Goal: Transaction & Acquisition: Subscribe to service/newsletter

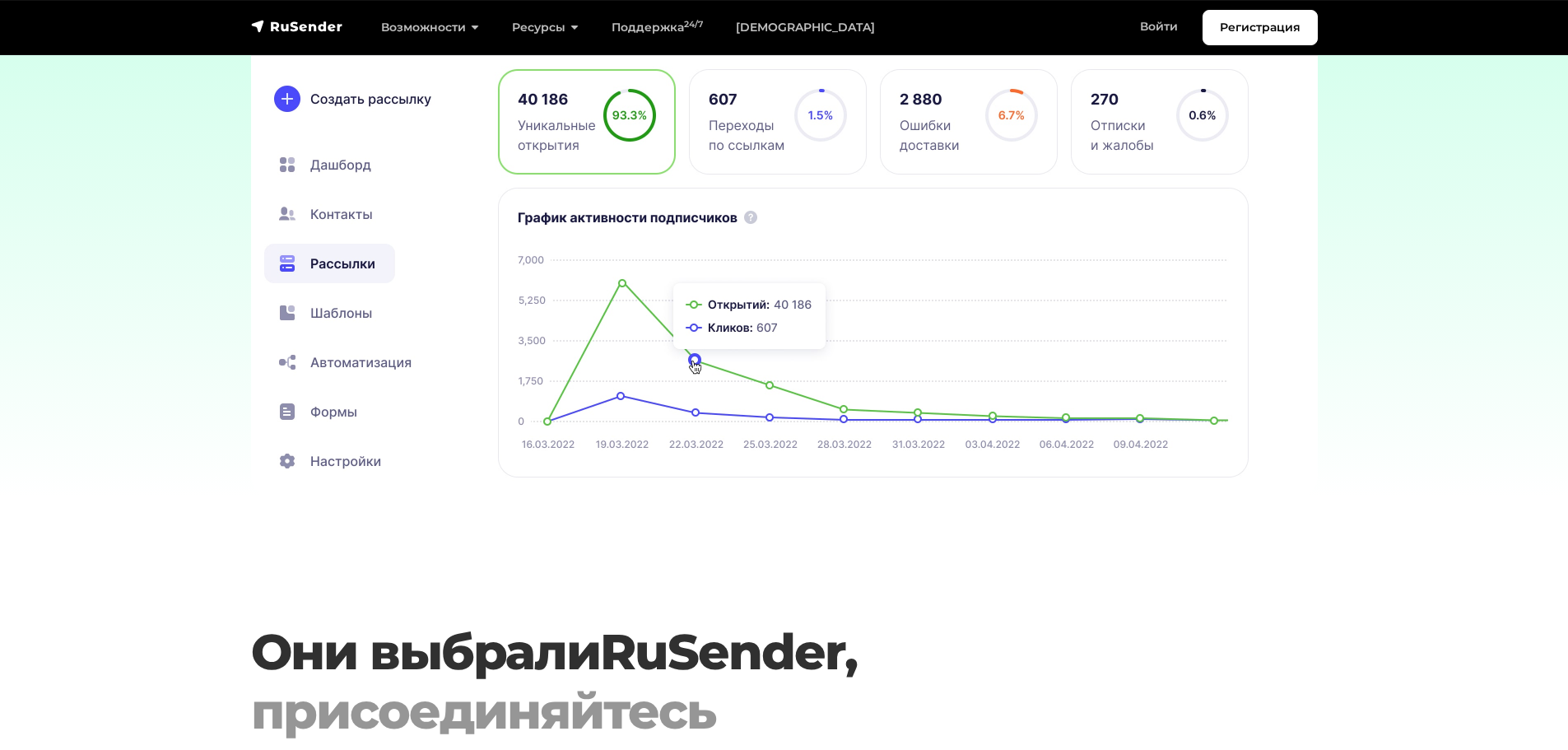
scroll to position [4695, 0]
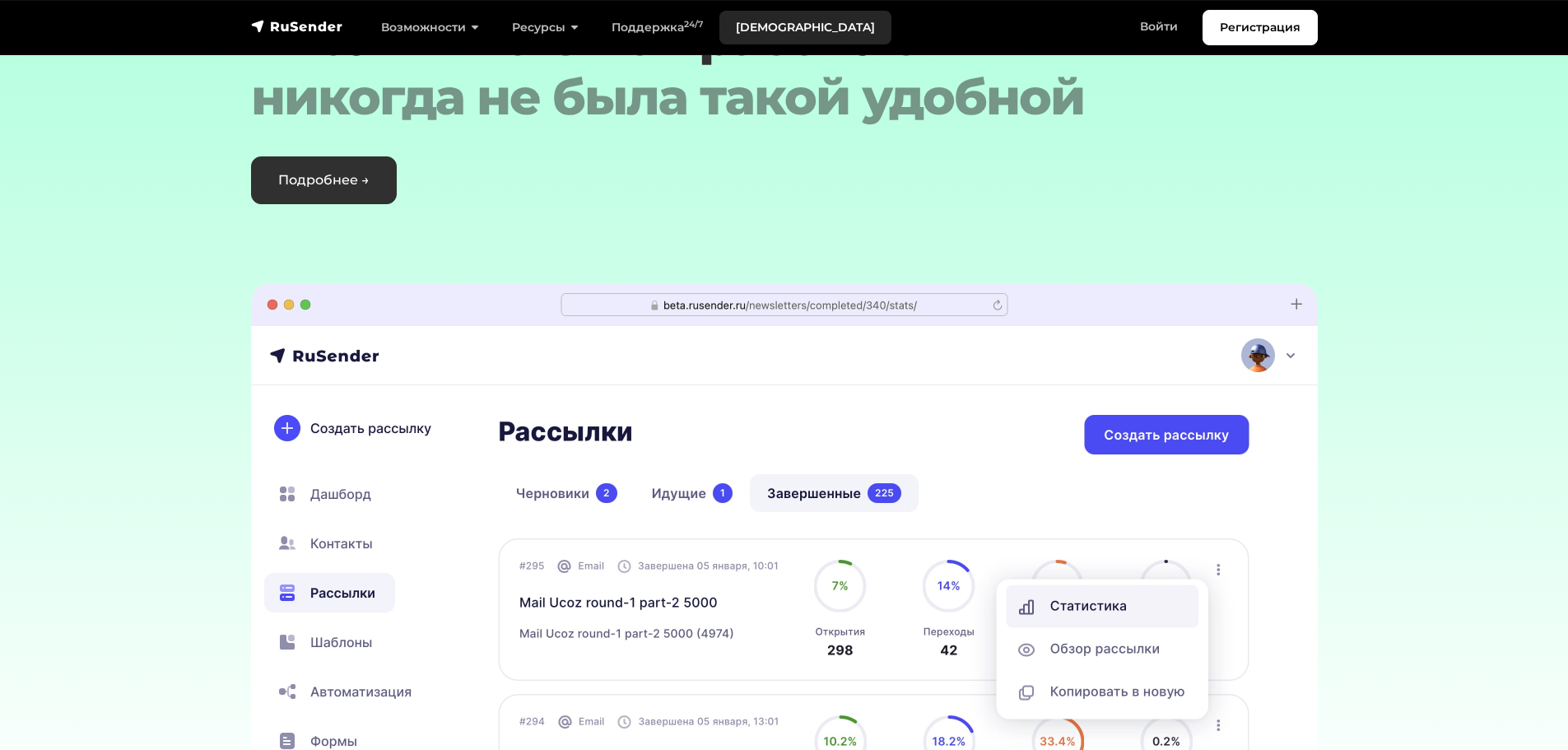
click at [784, 31] on link "[DEMOGRAPHIC_DATA]" at bounding box center [805, 28] width 172 height 34
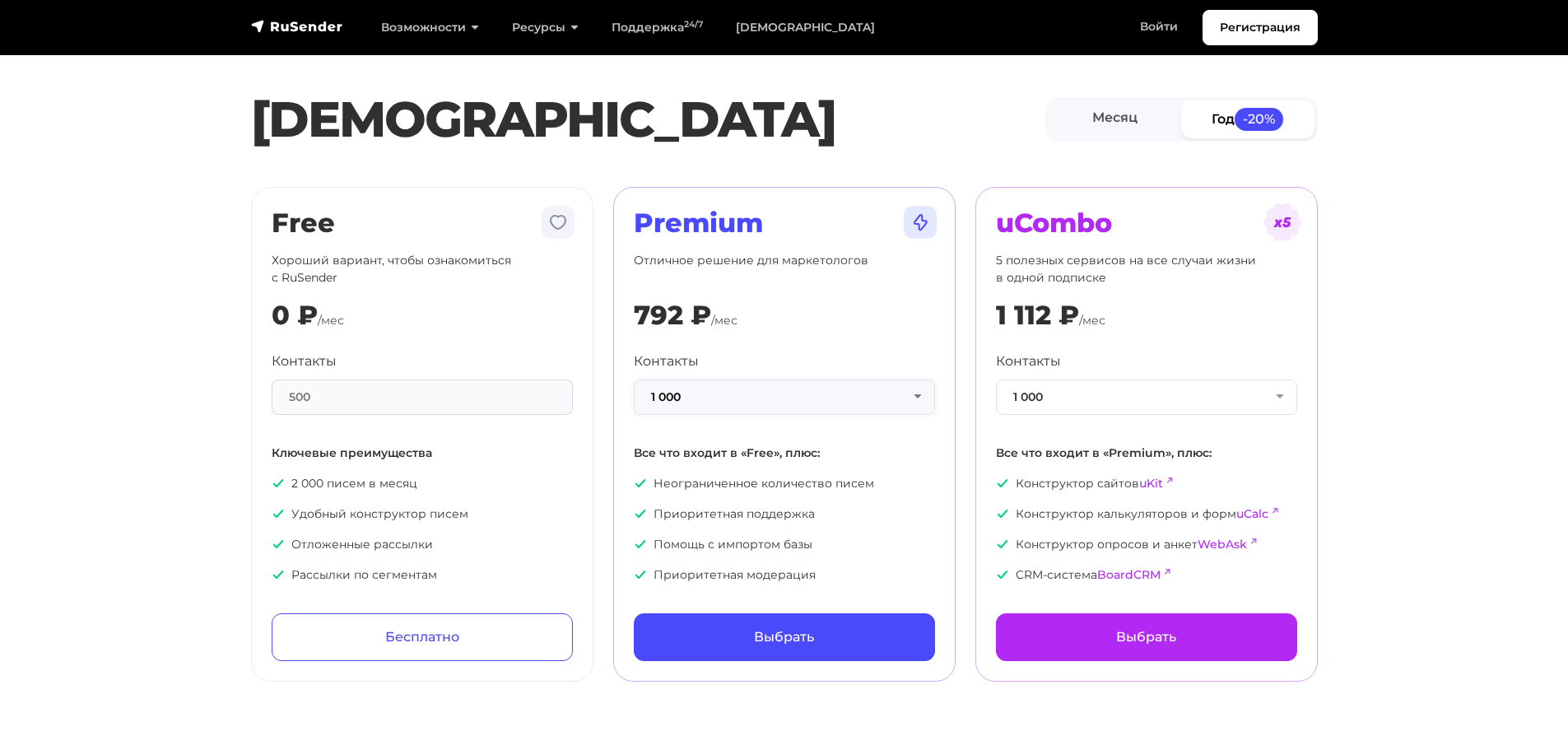
click at [757, 400] on button "1 000" at bounding box center [784, 398] width 301 height 36
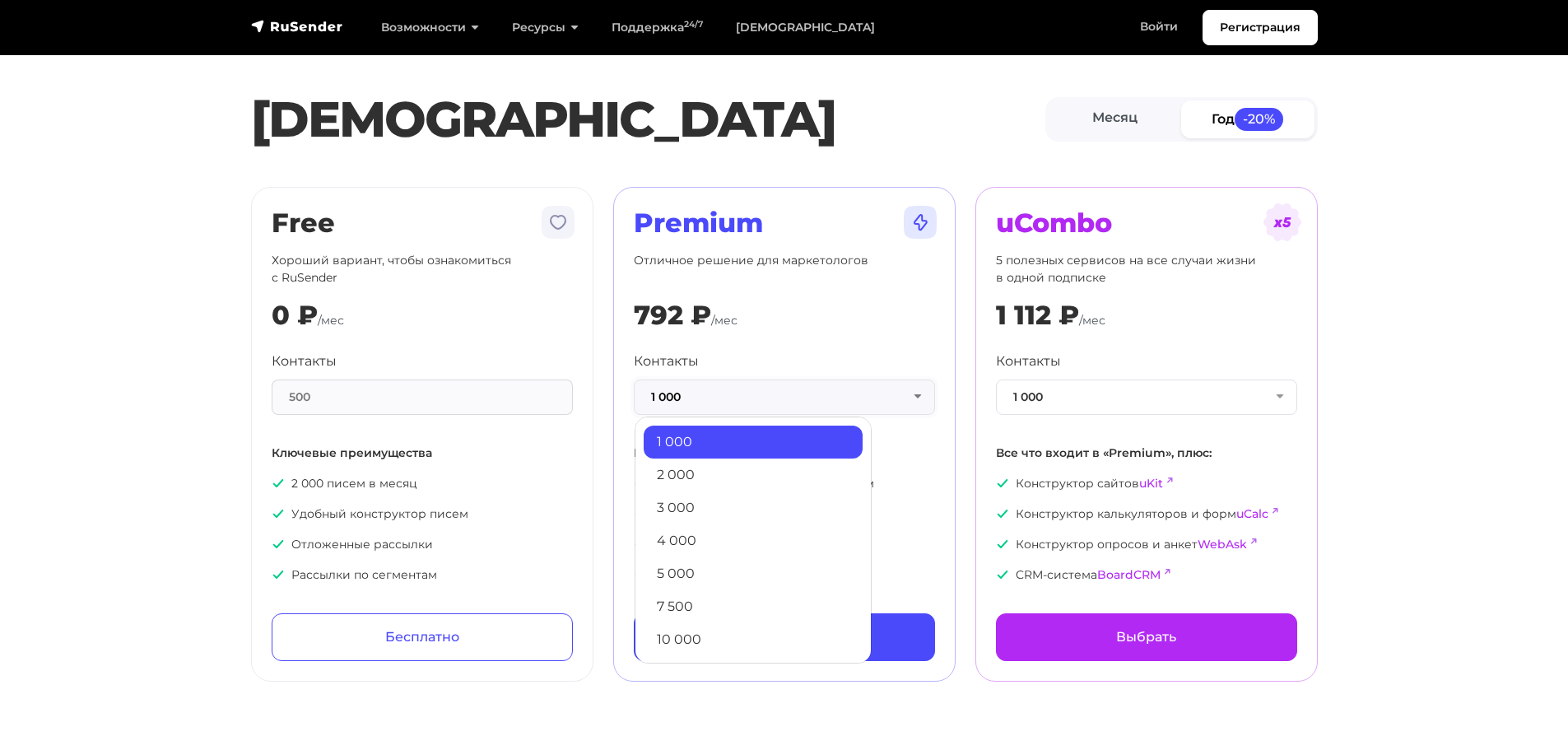
click at [707, 407] on button "1 000" at bounding box center [784, 398] width 301 height 36
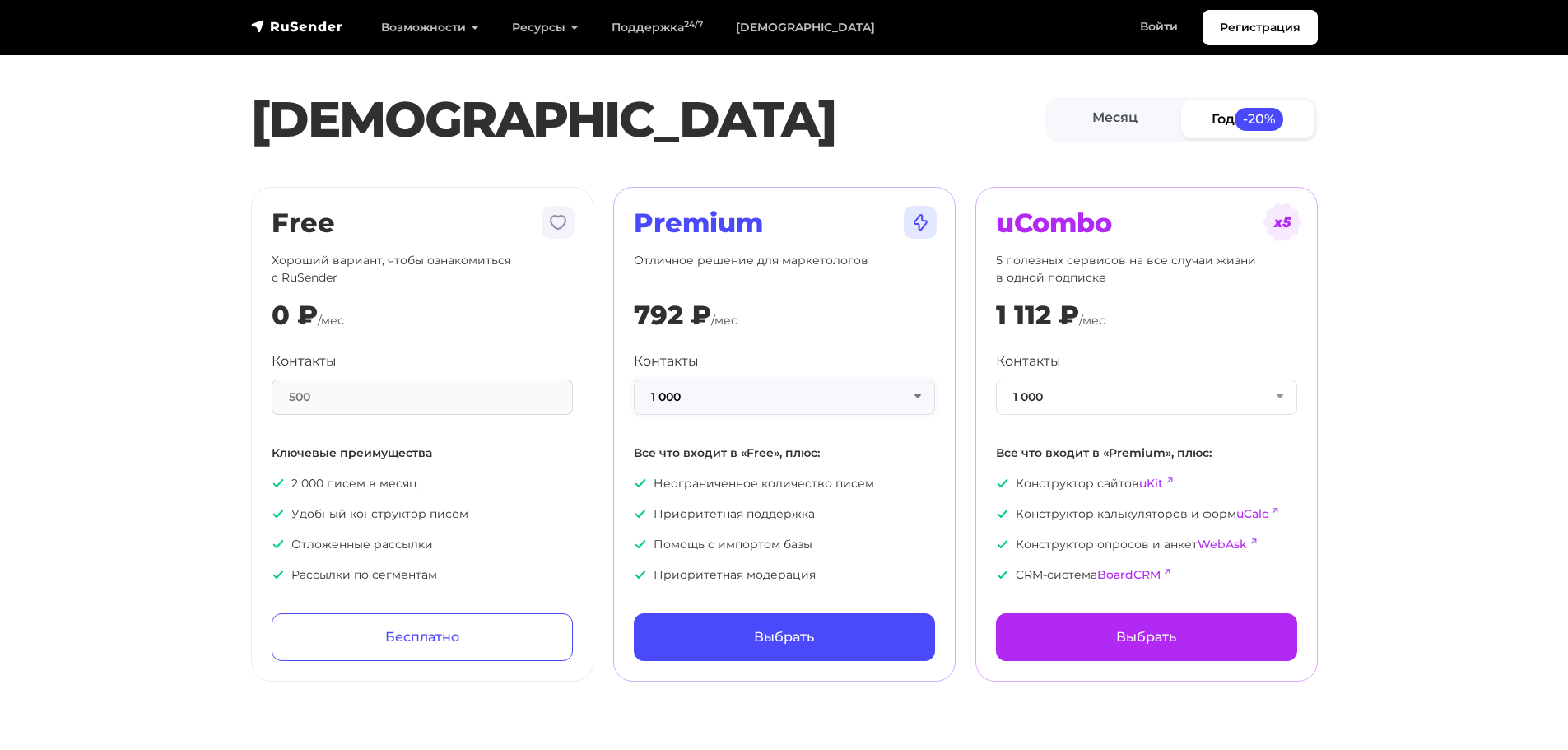
click at [708, 407] on button "1 000" at bounding box center [784, 398] width 301 height 36
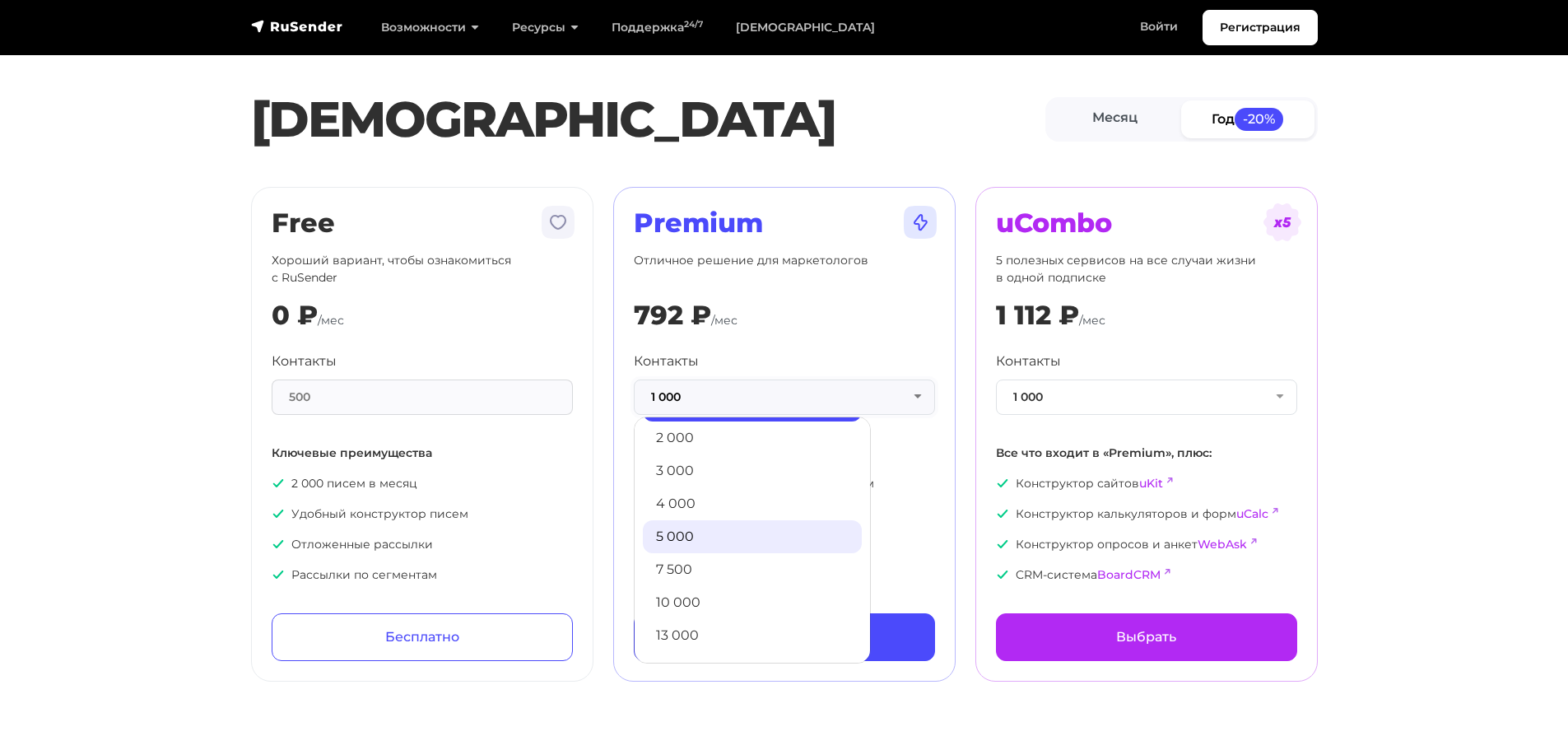
scroll to position [82, 0]
click at [691, 560] on link "10 000" at bounding box center [752, 557] width 219 height 33
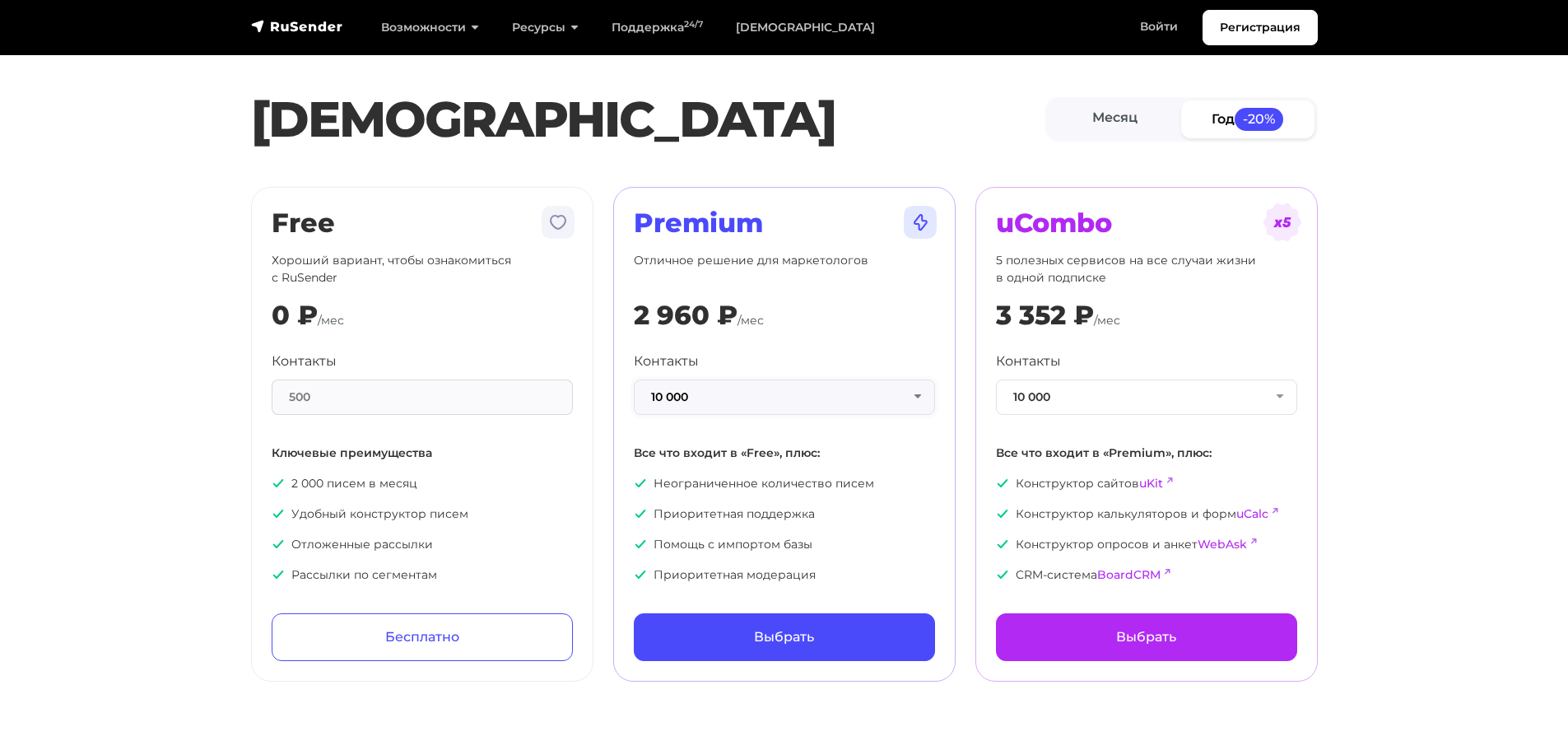
click at [709, 409] on button "10 000" at bounding box center [784, 398] width 301 height 36
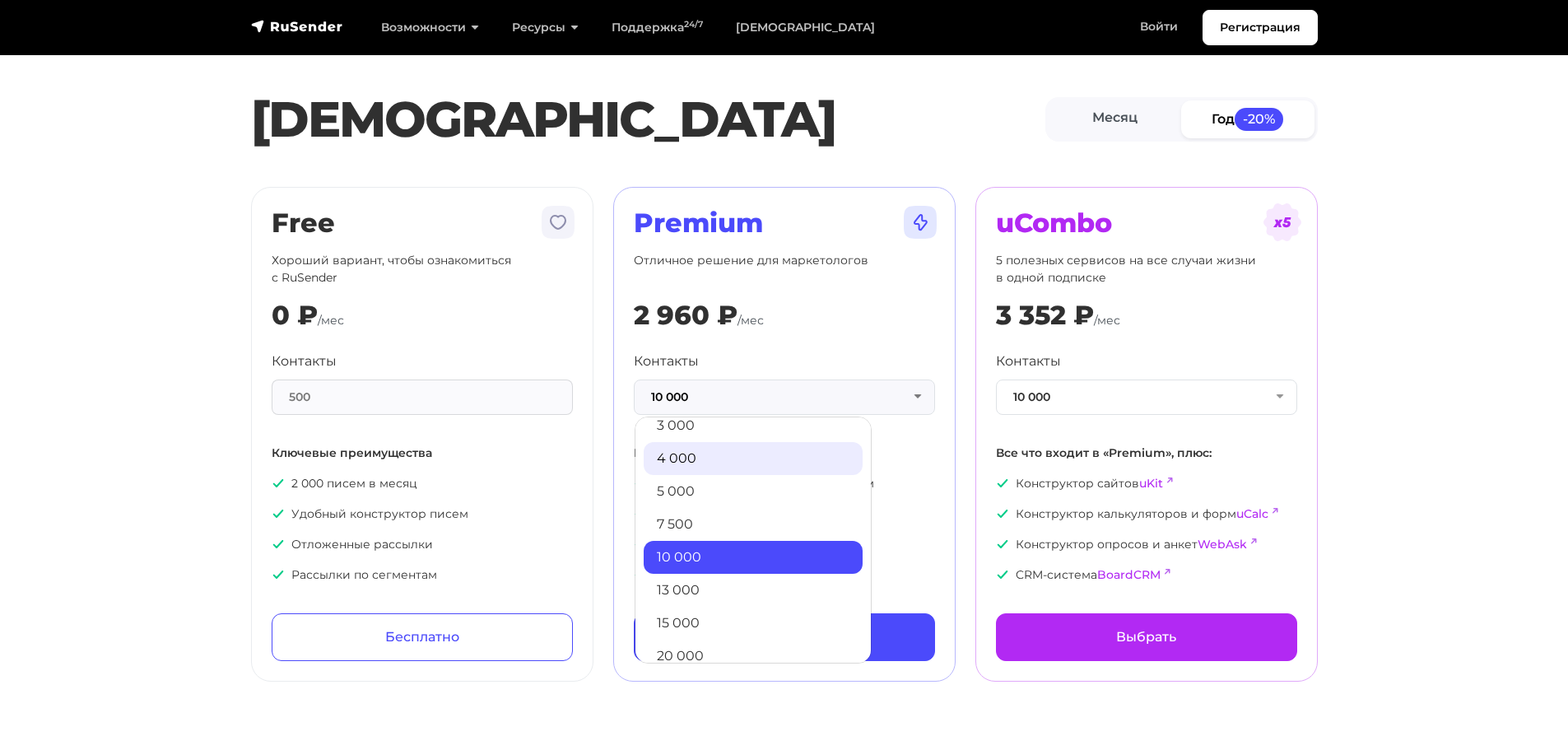
click at [700, 453] on link "4 000" at bounding box center [753, 458] width 219 height 33
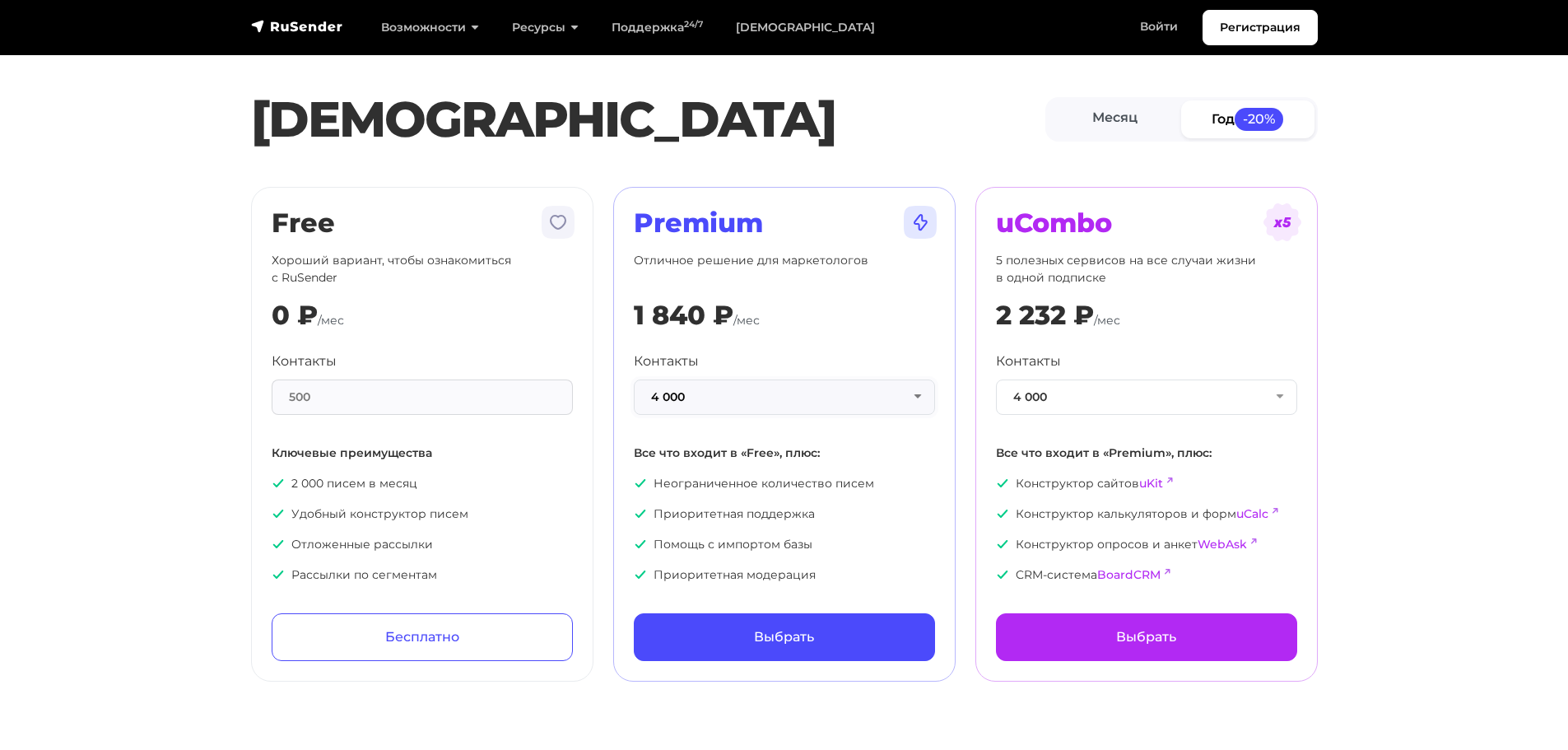
drag, startPoint x: 690, startPoint y: 401, endPoint x: 684, endPoint y: 412, distance: 12.5
click at [689, 401] on button "4 000" at bounding box center [784, 398] width 301 height 36
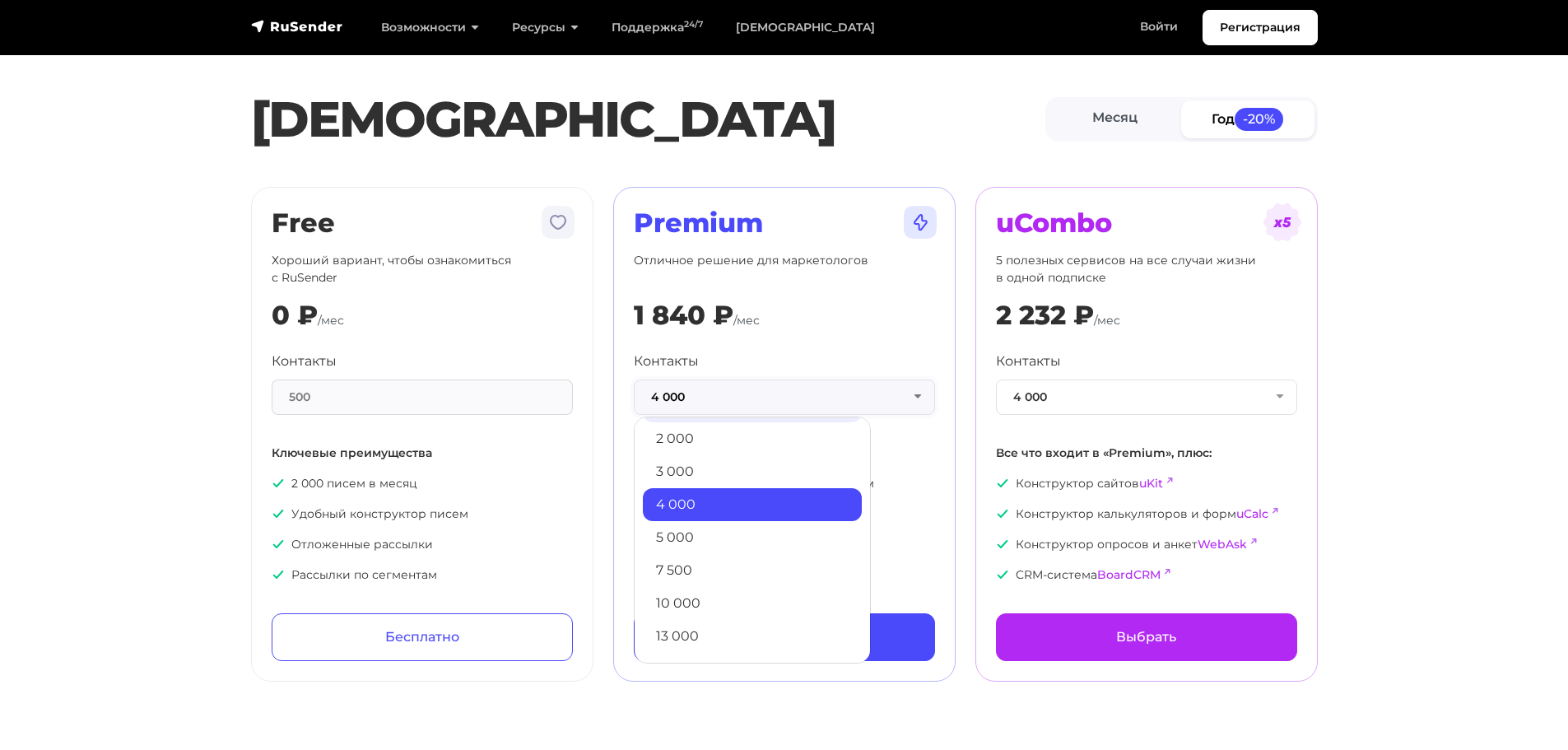
scroll to position [0, 0]
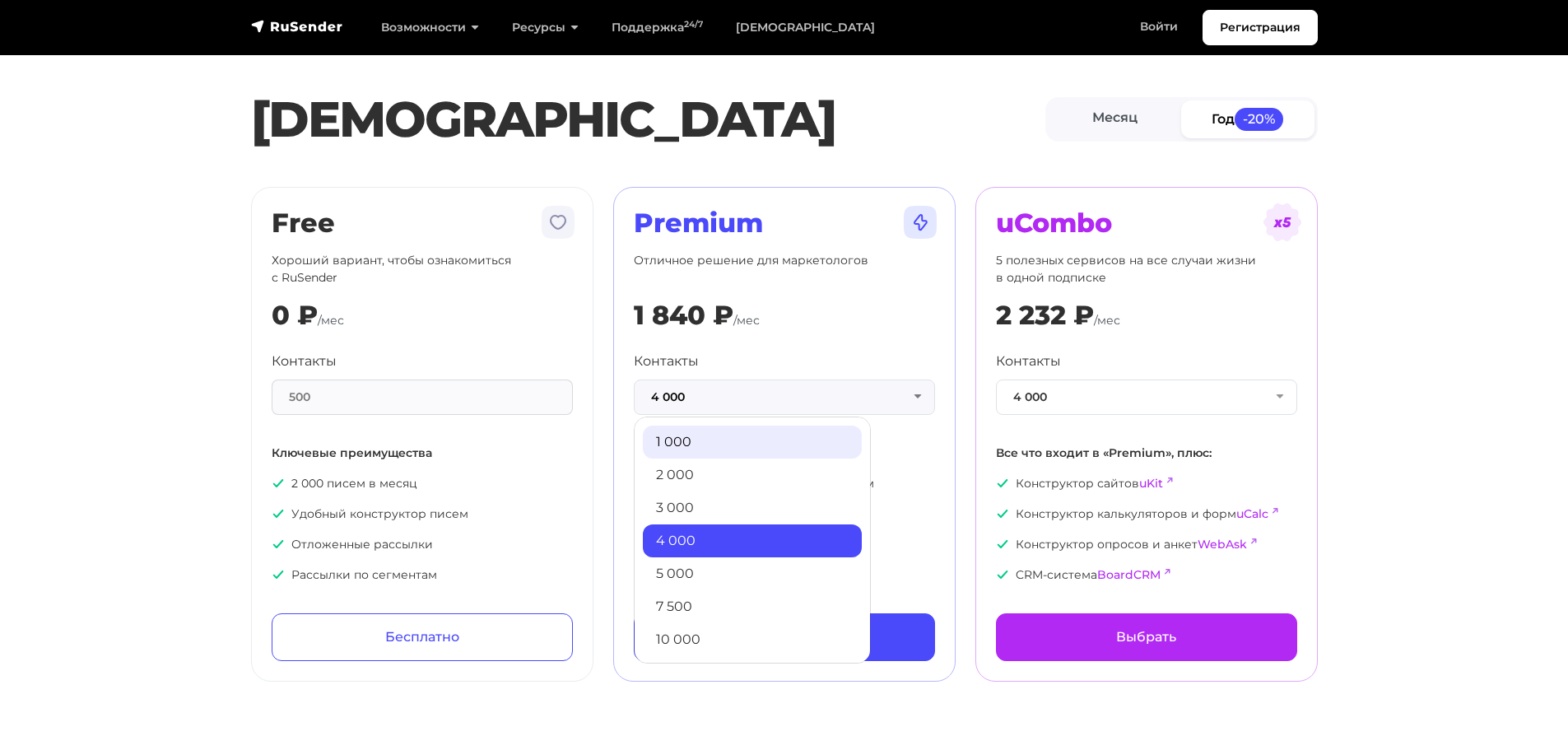
click at [685, 447] on link "1 000" at bounding box center [752, 442] width 219 height 33
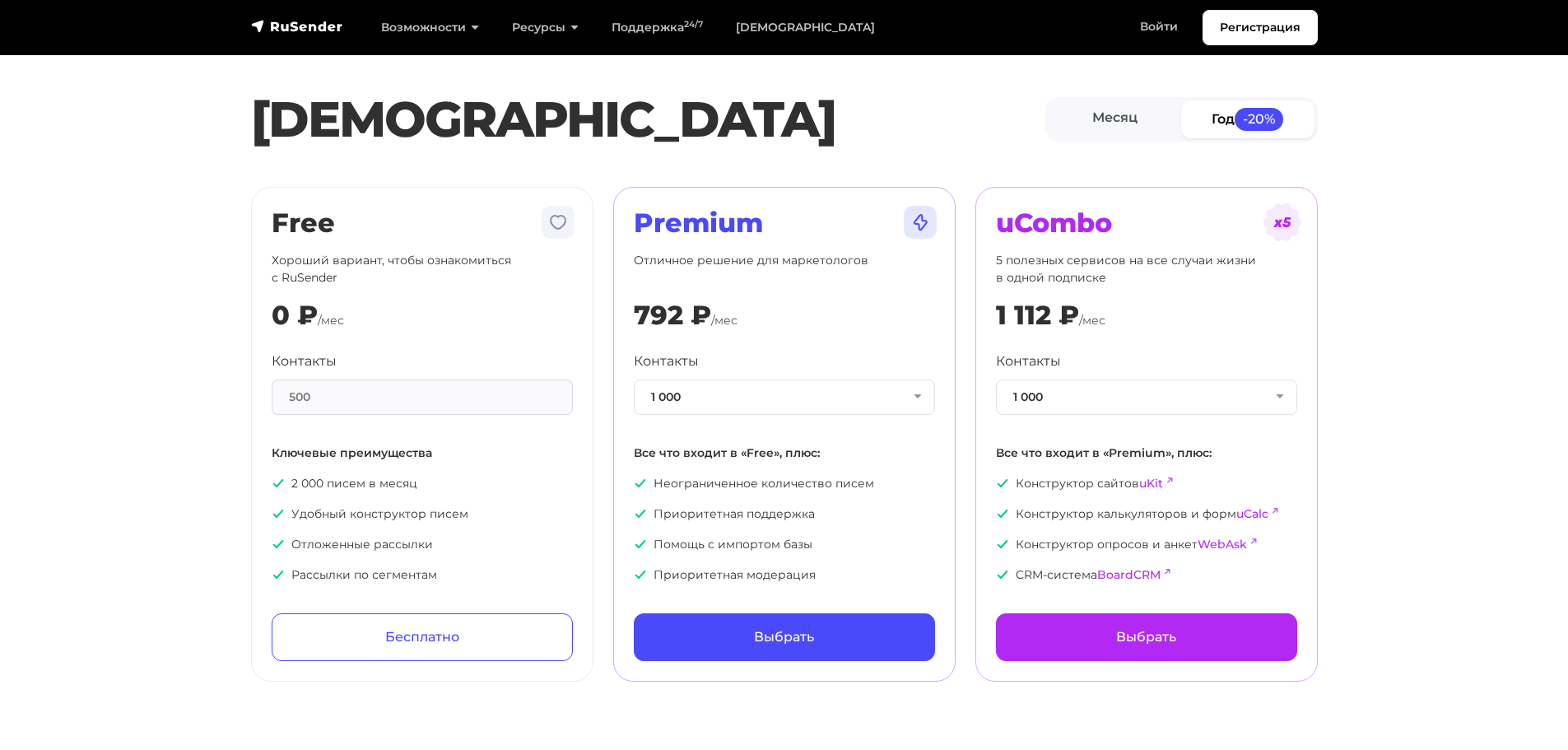
click at [351, 481] on p "2 000 писем в месяц" at bounding box center [422, 483] width 301 height 17
drag, startPoint x: 351, startPoint y: 481, endPoint x: 318, endPoint y: 479, distance: 33.1
click at [318, 479] on p "2 000 писем в месяц" at bounding box center [422, 483] width 301 height 17
click at [316, 479] on p "2 000 писем в месяц" at bounding box center [422, 483] width 301 height 17
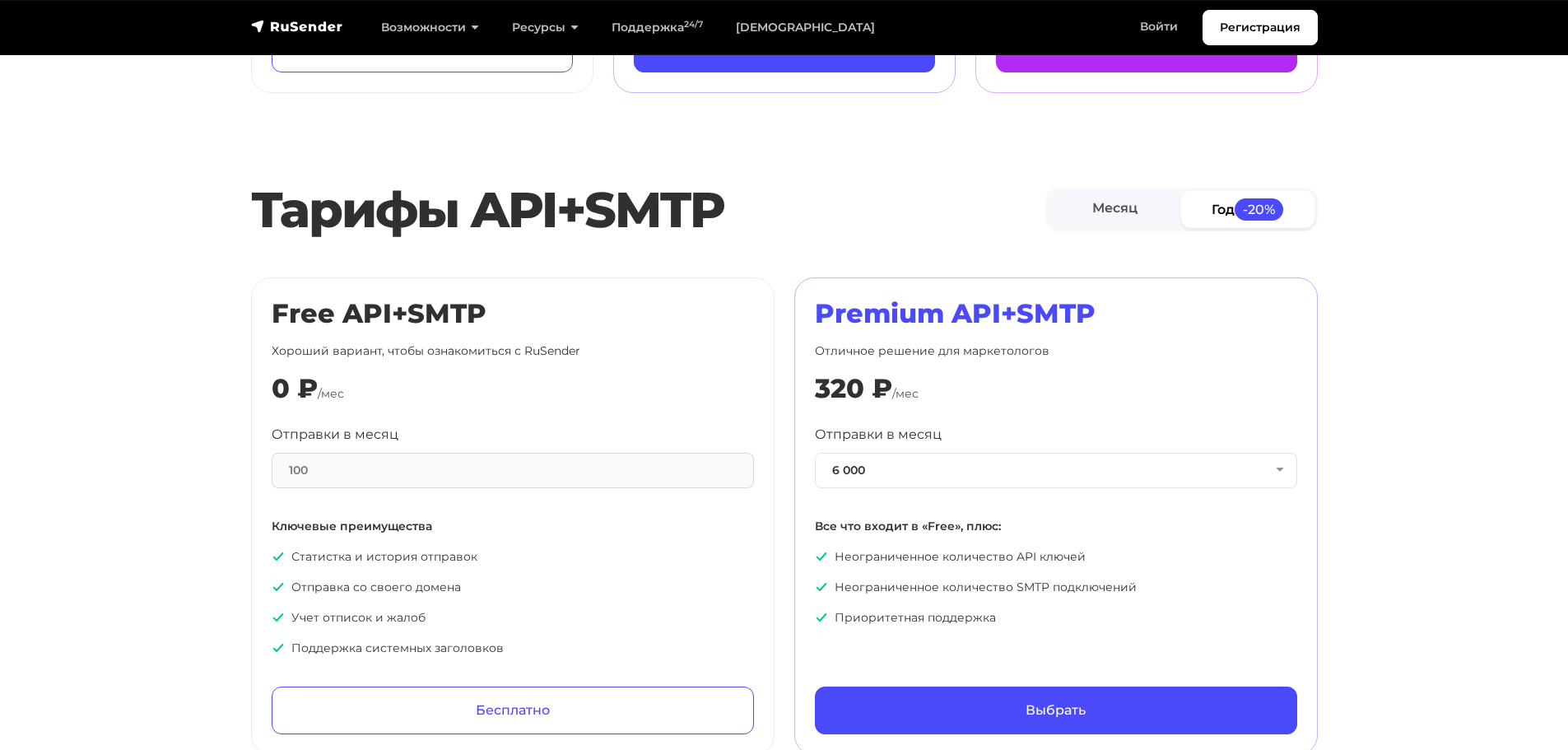
scroll to position [576, 0]
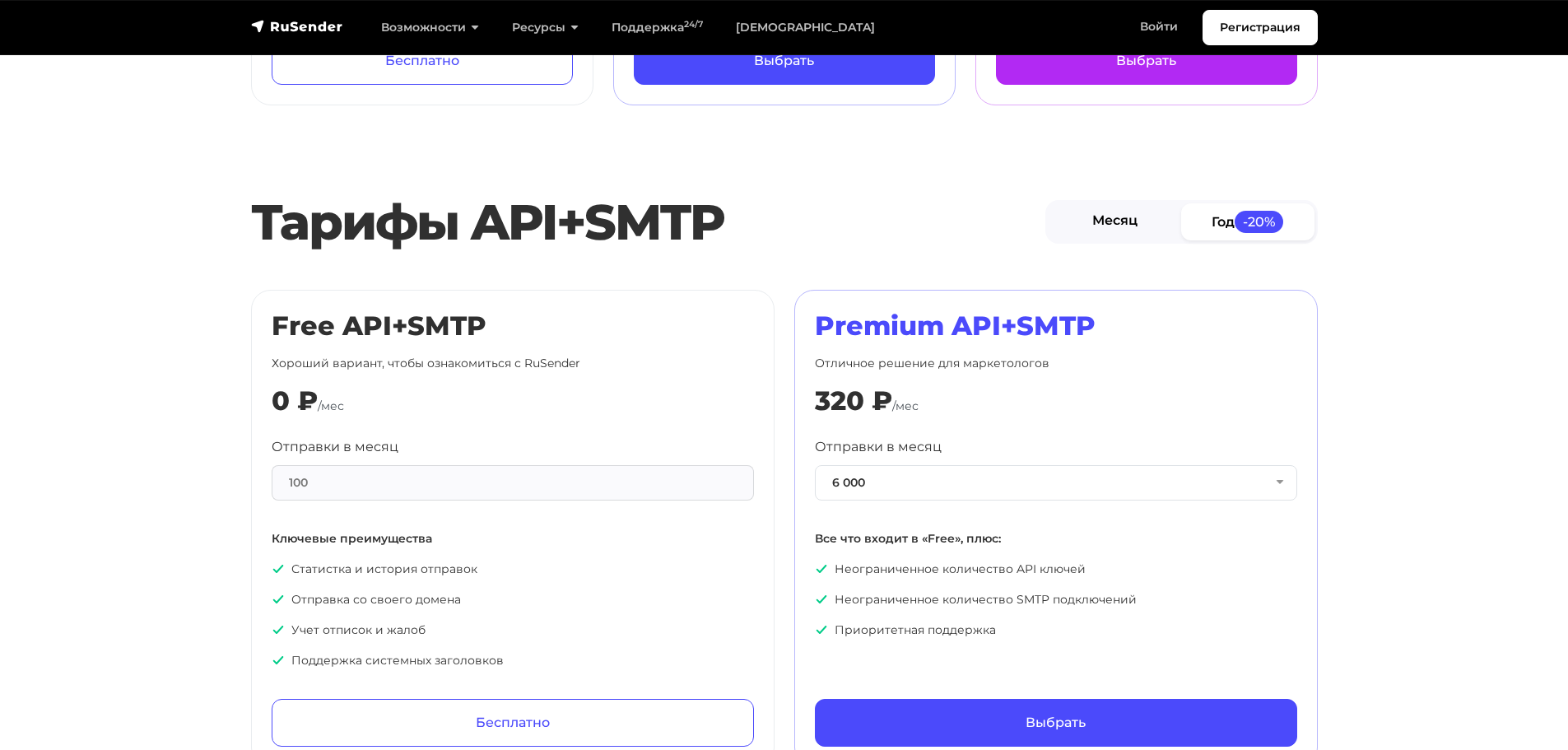
click at [1119, 234] on link "Месяц" at bounding box center [1116, 222] width 134 height 37
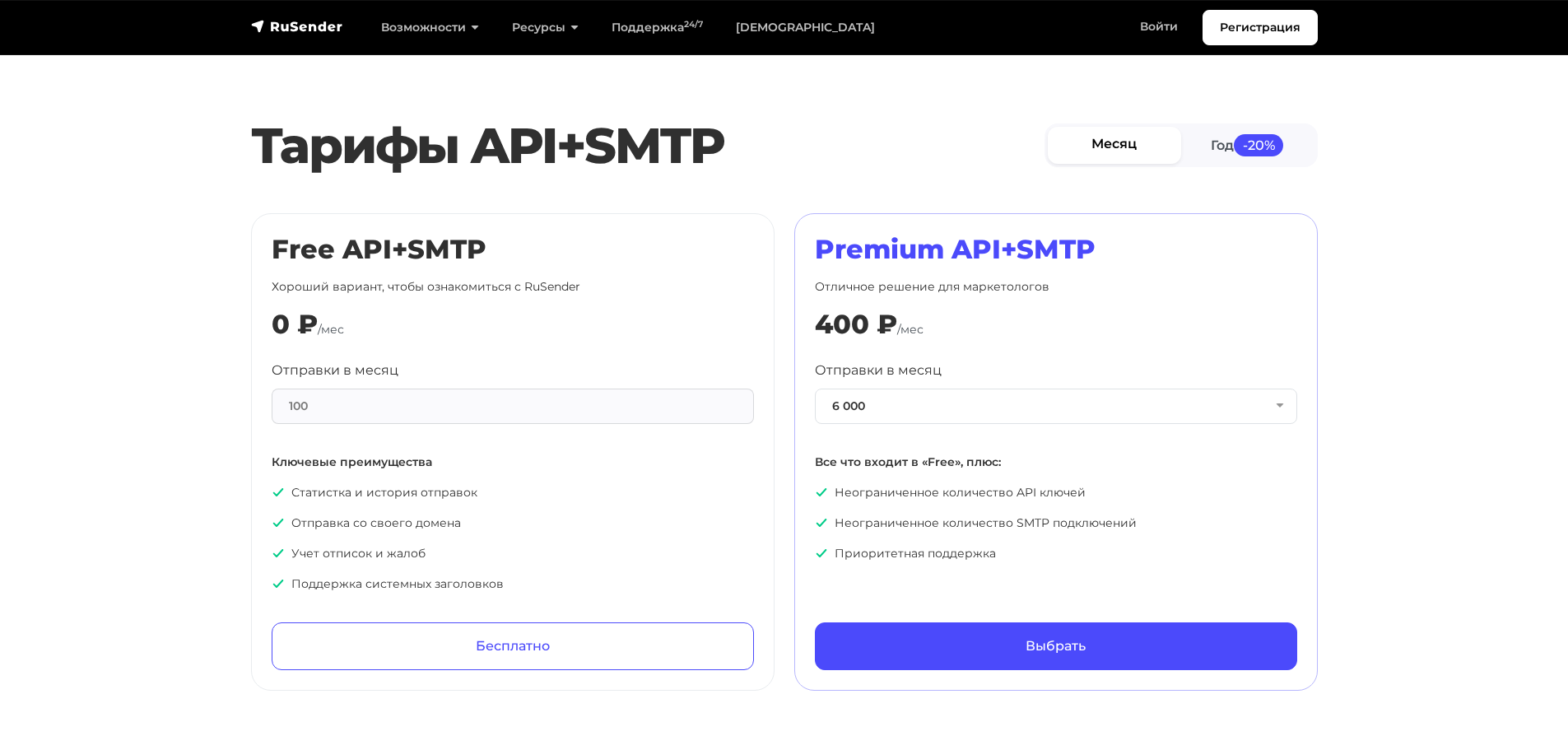
scroll to position [742, 0]
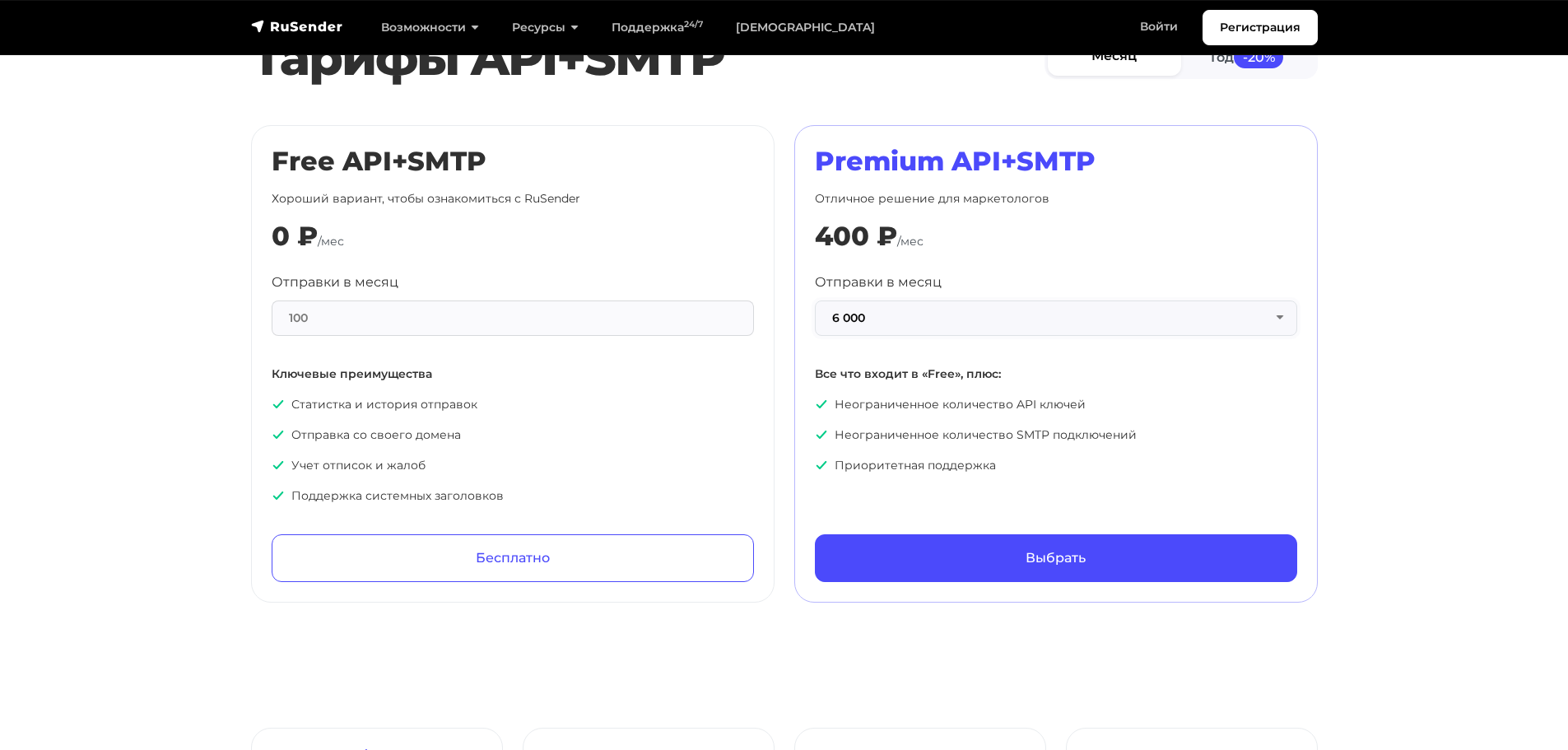
click at [937, 316] on button "6 000" at bounding box center [1056, 318] width 482 height 36
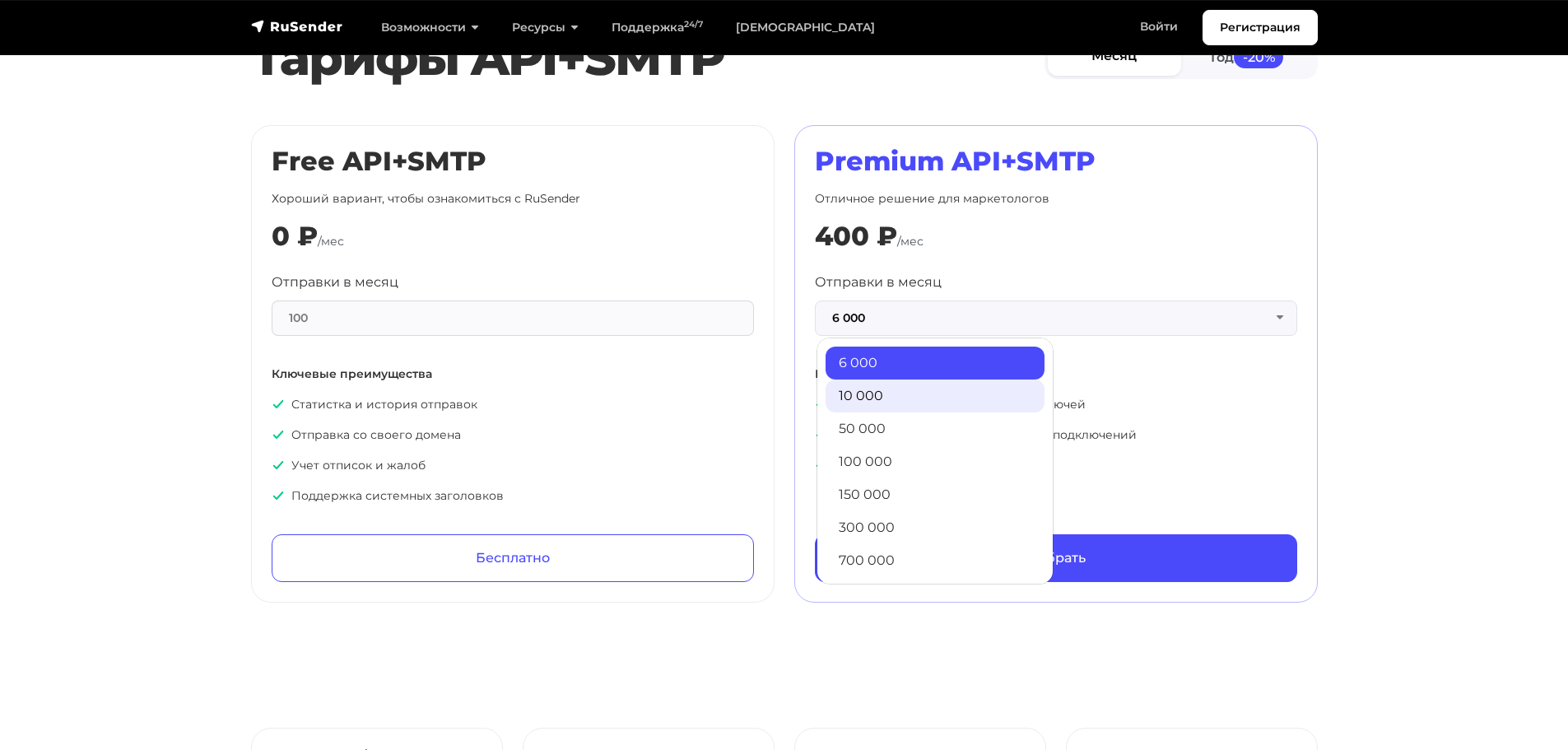
click at [918, 398] on link "10 000" at bounding box center [935, 396] width 219 height 33
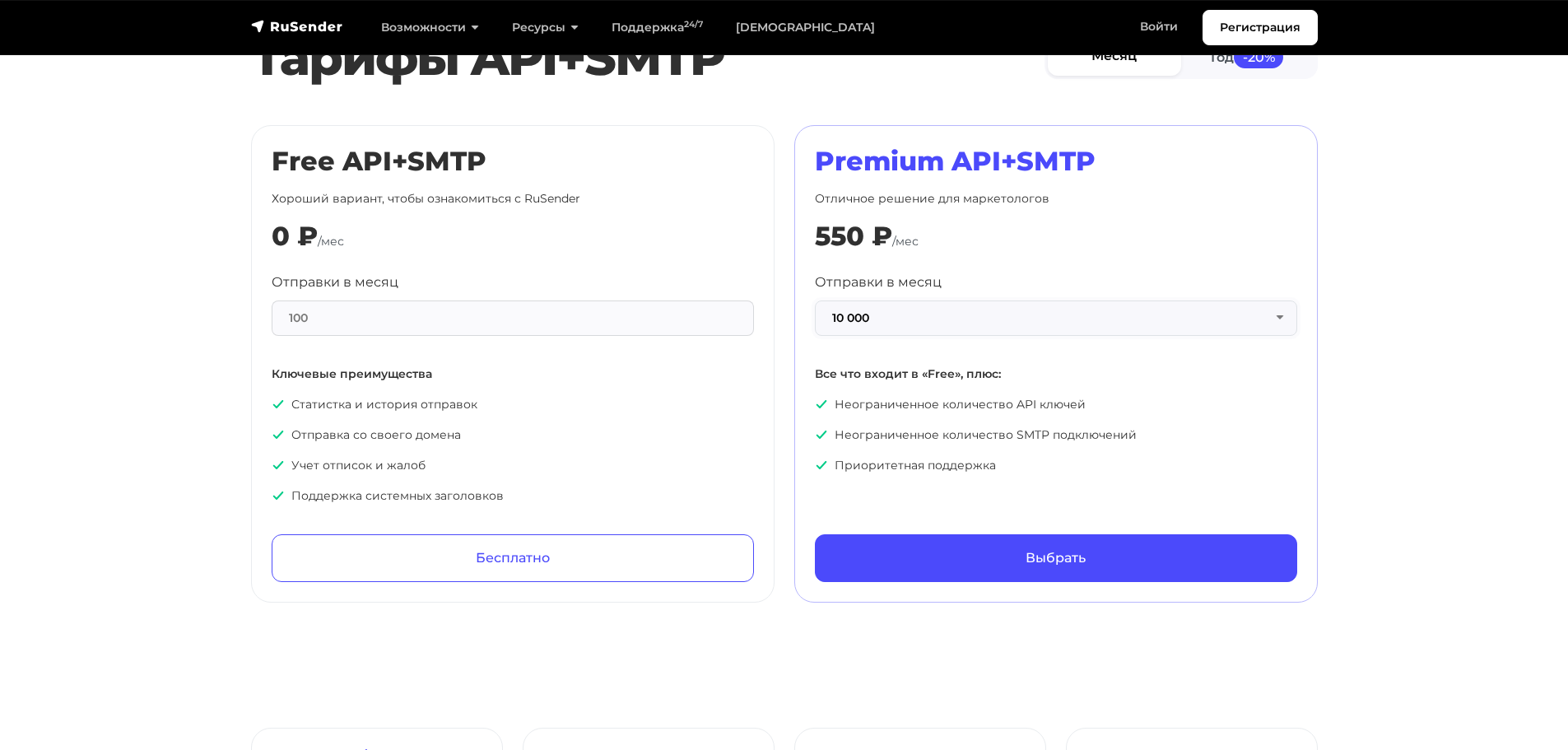
click at [916, 327] on button "10 000" at bounding box center [1056, 318] width 482 height 36
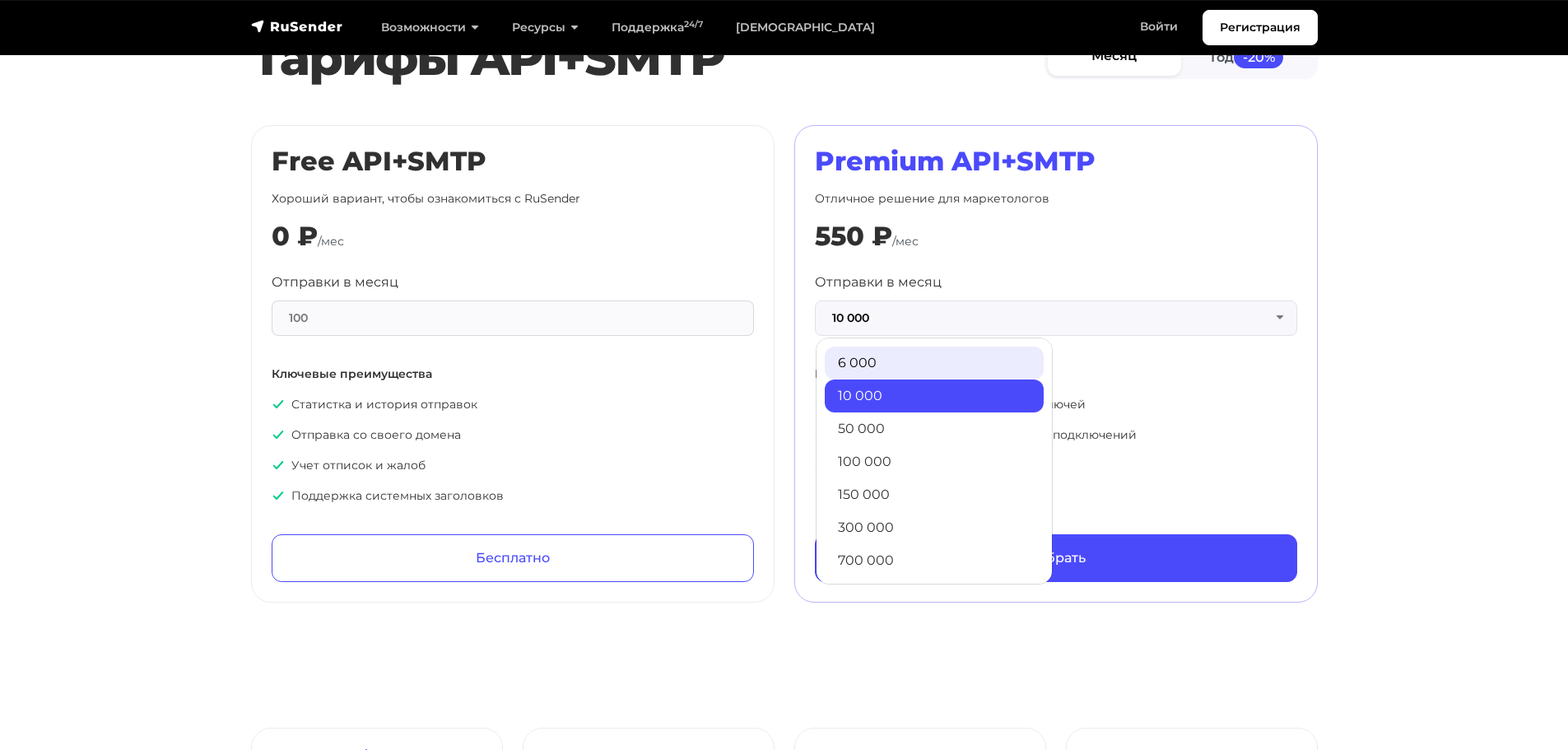
click at [909, 356] on link "6 000" at bounding box center [934, 363] width 219 height 33
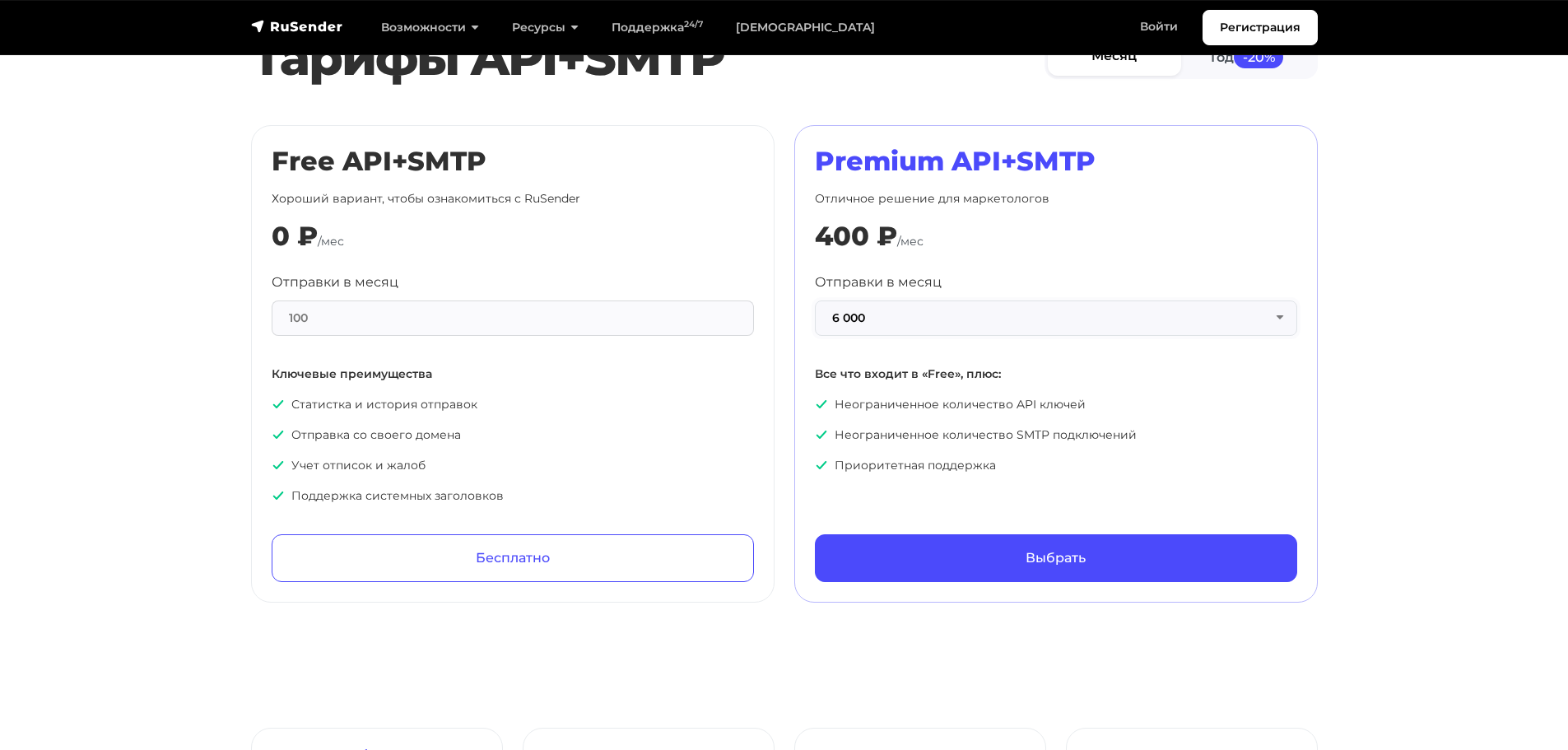
click at [859, 314] on button "6 000" at bounding box center [1056, 318] width 482 height 36
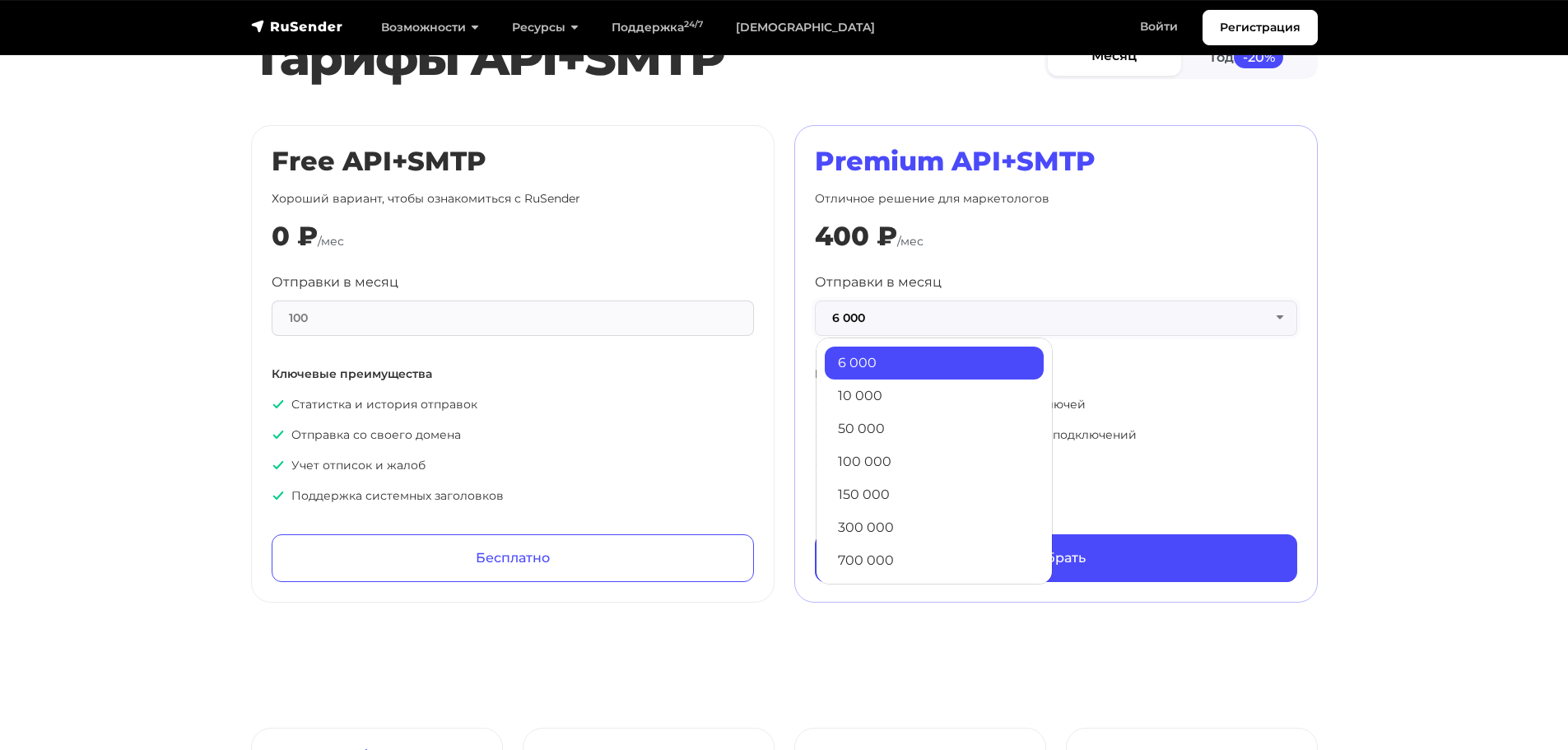
click at [861, 314] on button "6 000" at bounding box center [1056, 318] width 482 height 36
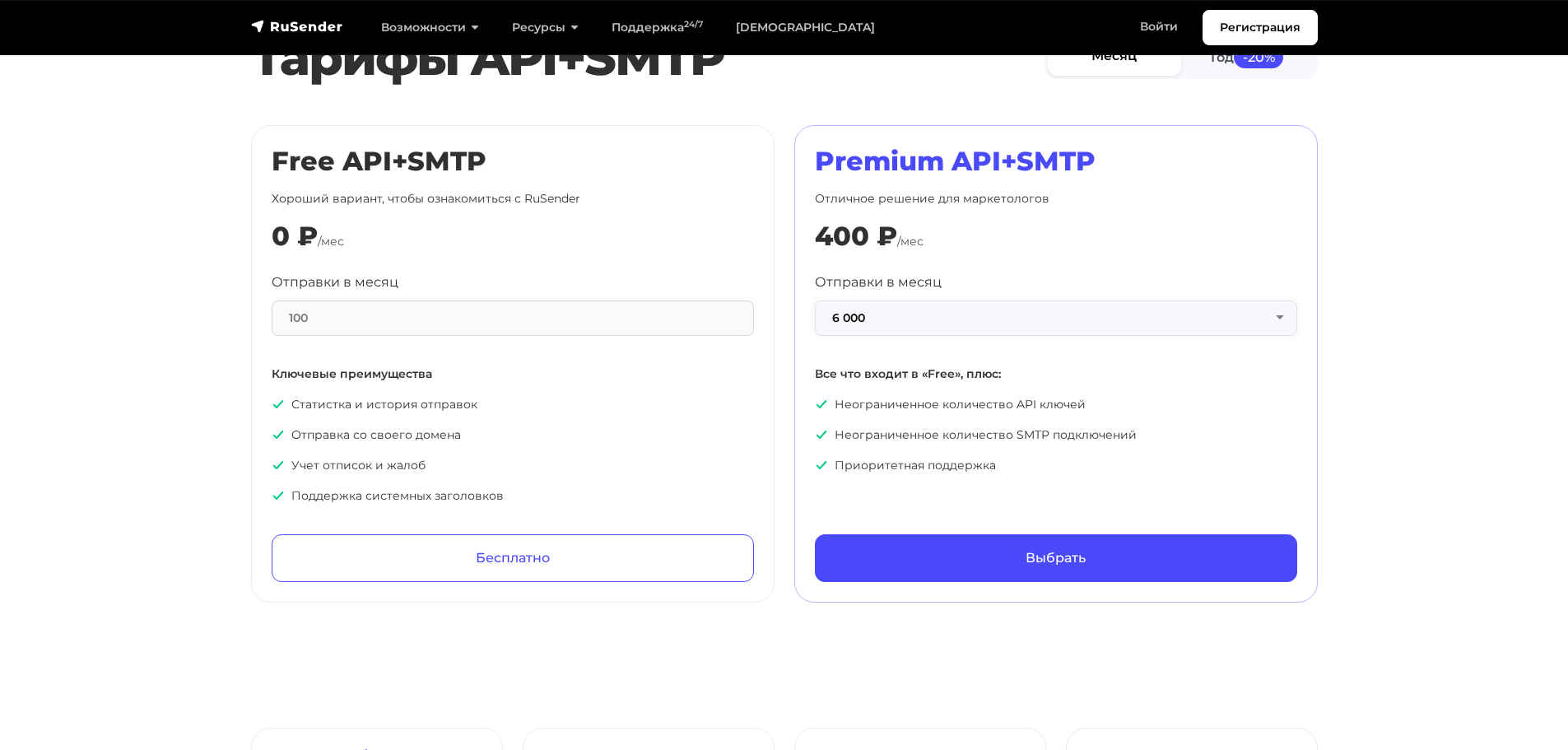
click at [861, 314] on button "6 000" at bounding box center [1056, 318] width 482 height 36
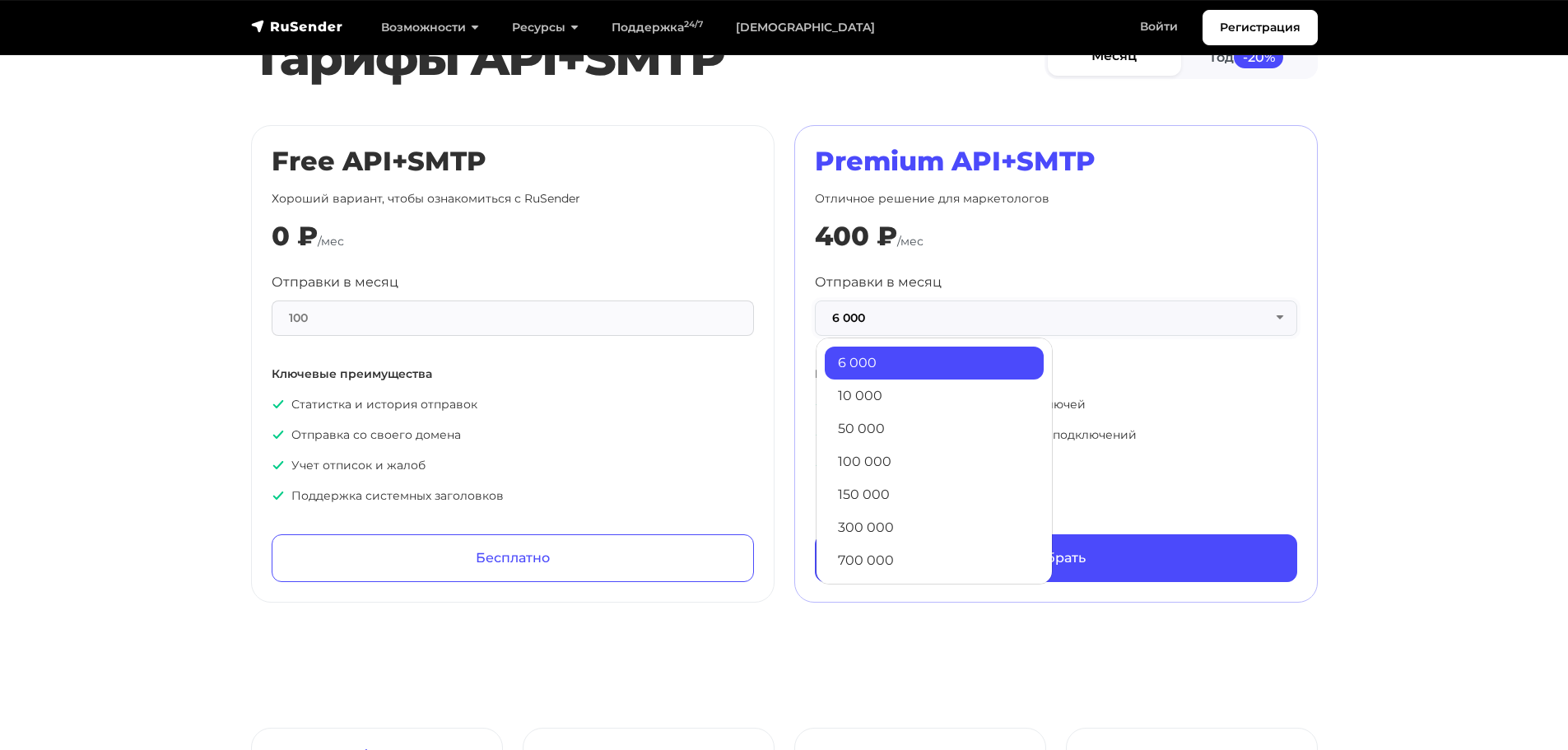
click at [861, 314] on button "6 000" at bounding box center [1056, 318] width 482 height 36
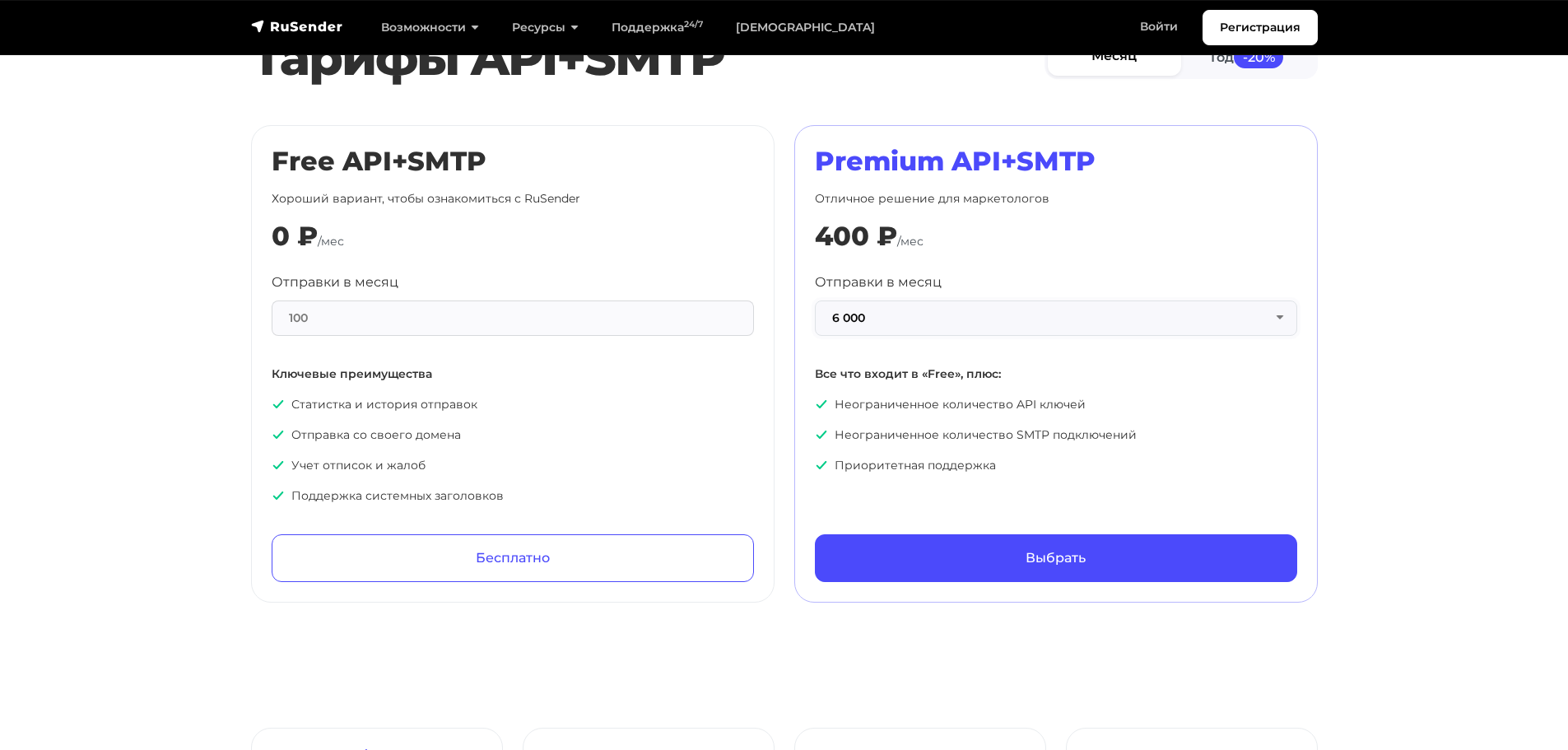
click at [861, 314] on button "6 000" at bounding box center [1056, 318] width 482 height 36
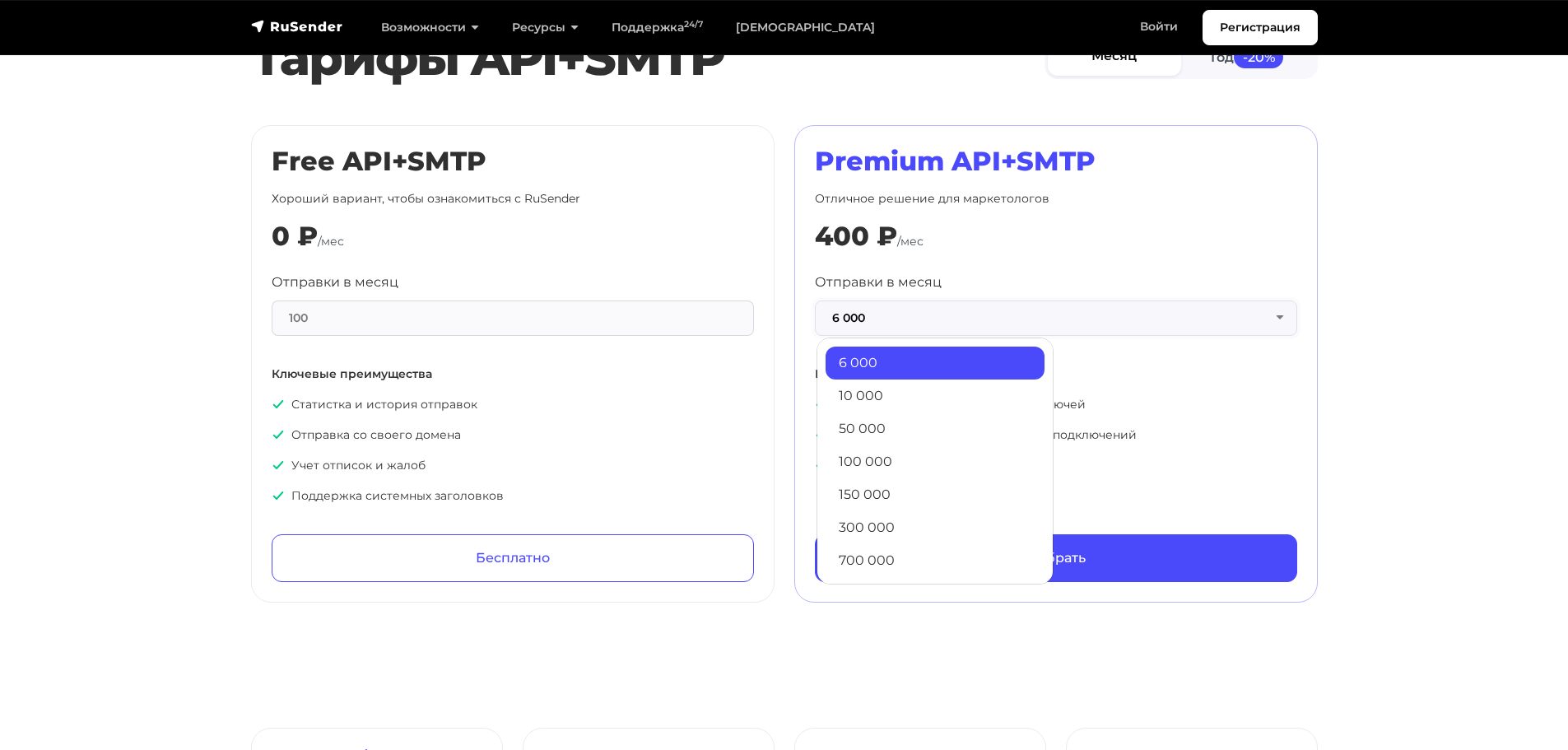
click at [851, 333] on button "6 000" at bounding box center [1056, 318] width 482 height 36
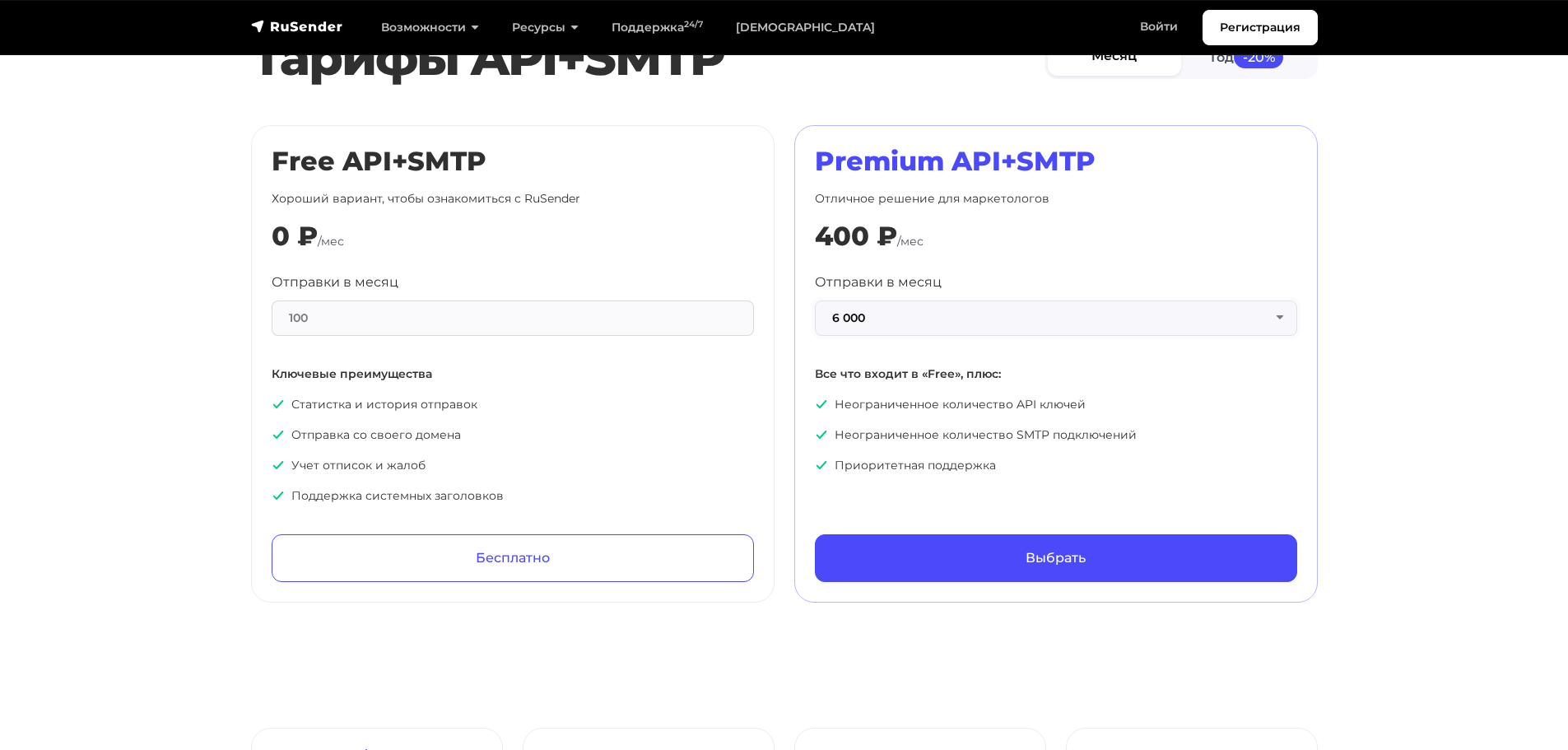
click at [851, 333] on button "6 000" at bounding box center [1056, 318] width 482 height 36
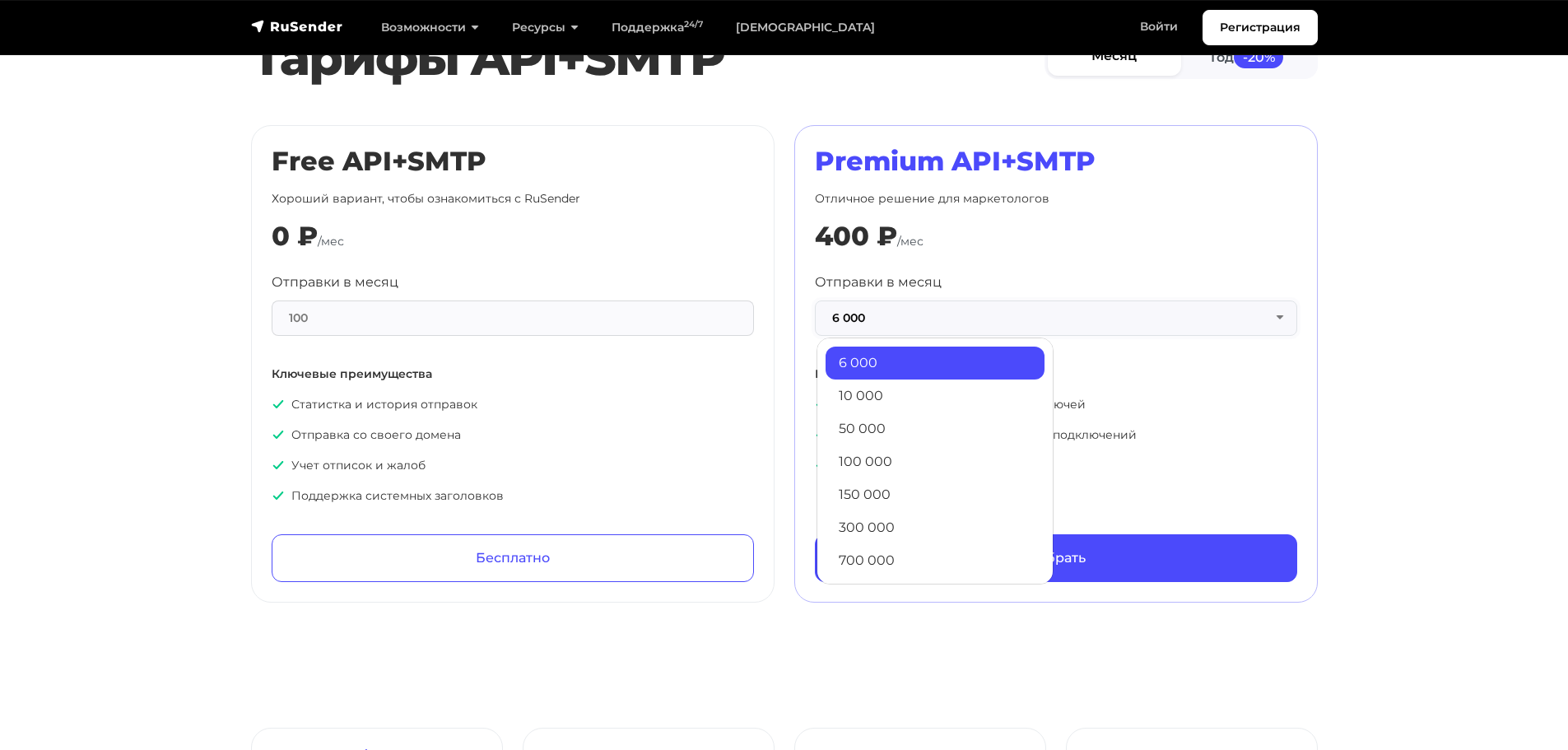
click at [851, 333] on button "6 000" at bounding box center [1056, 318] width 482 height 36
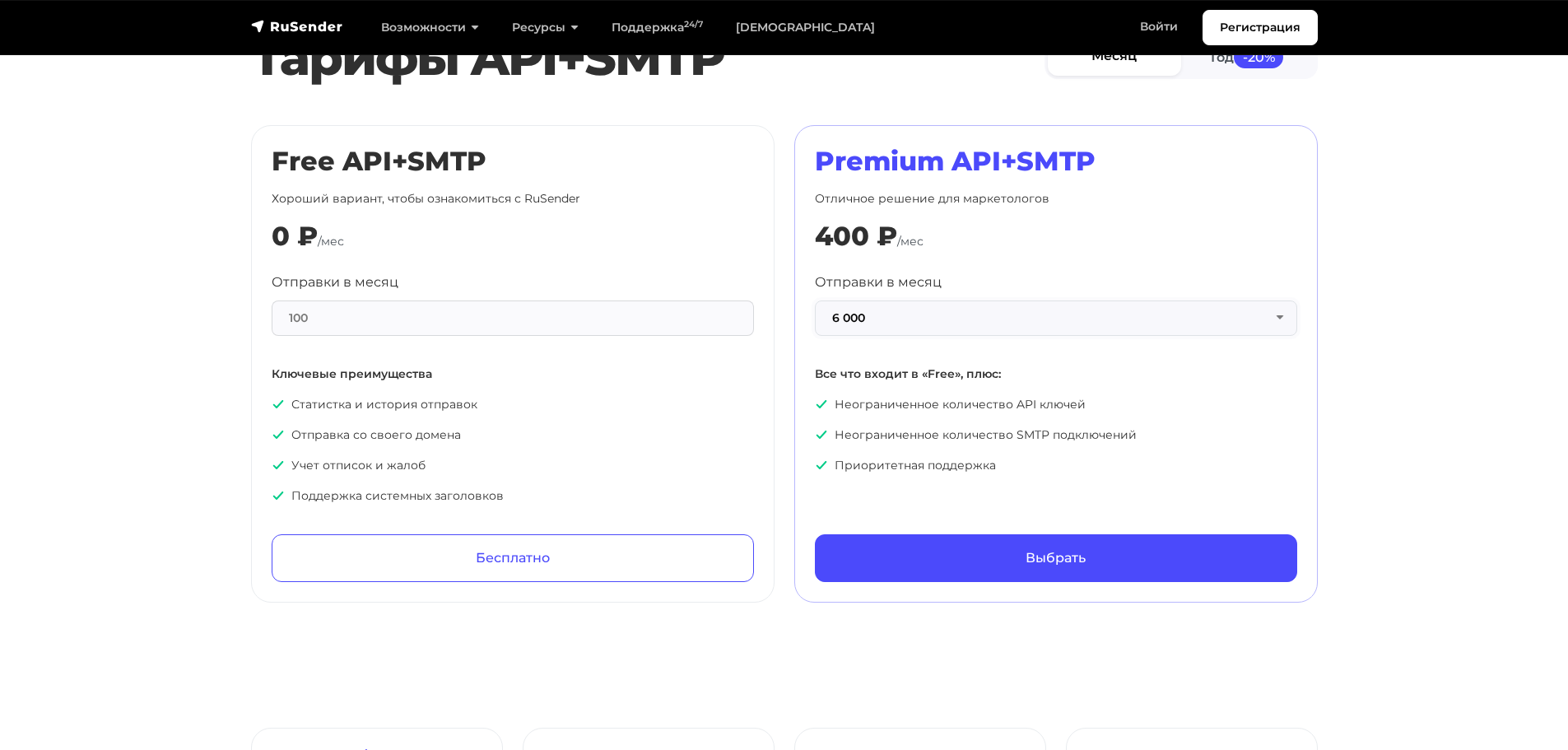
click at [823, 317] on button "6 000" at bounding box center [1056, 318] width 482 height 36
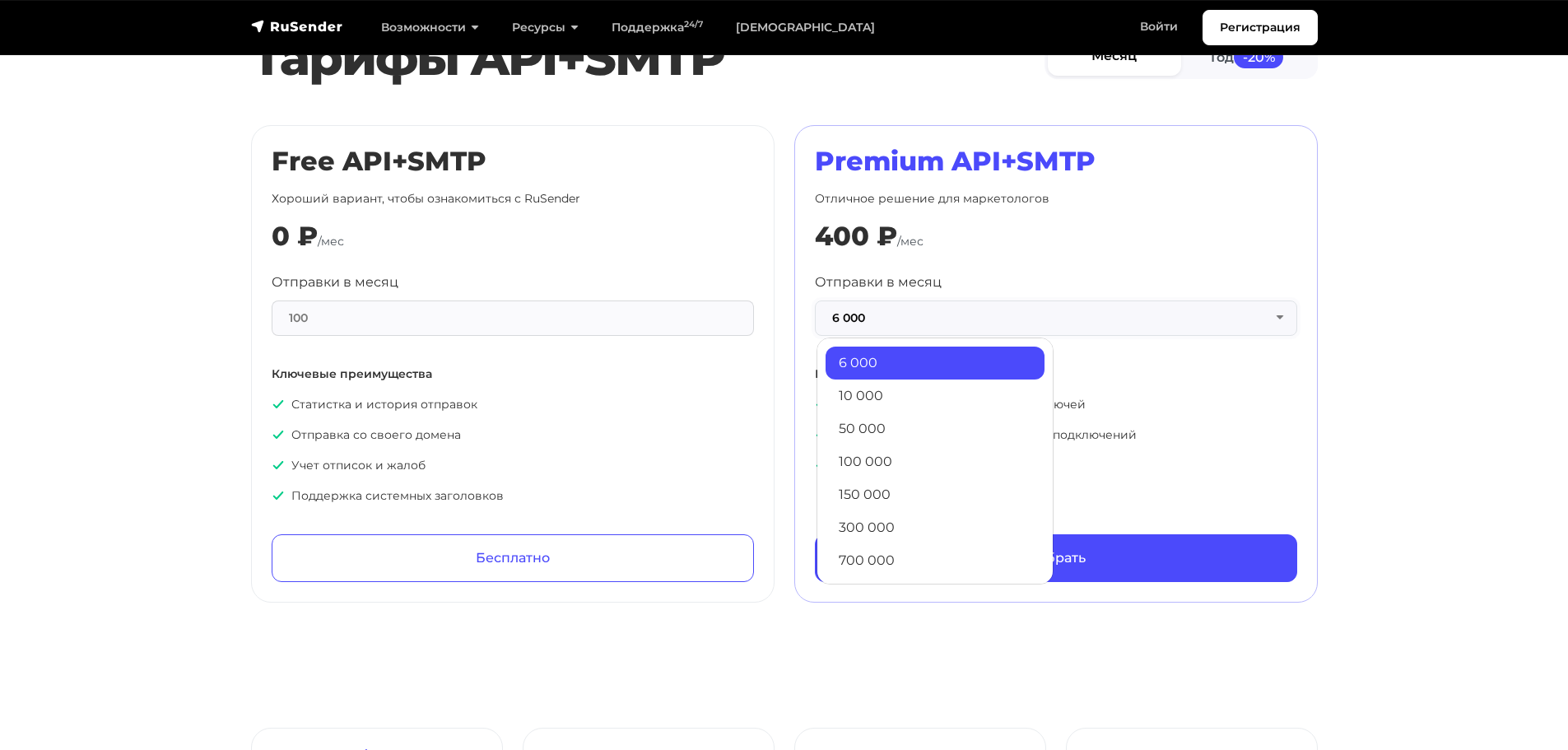
click at [822, 317] on button "6 000" at bounding box center [1056, 318] width 482 height 36
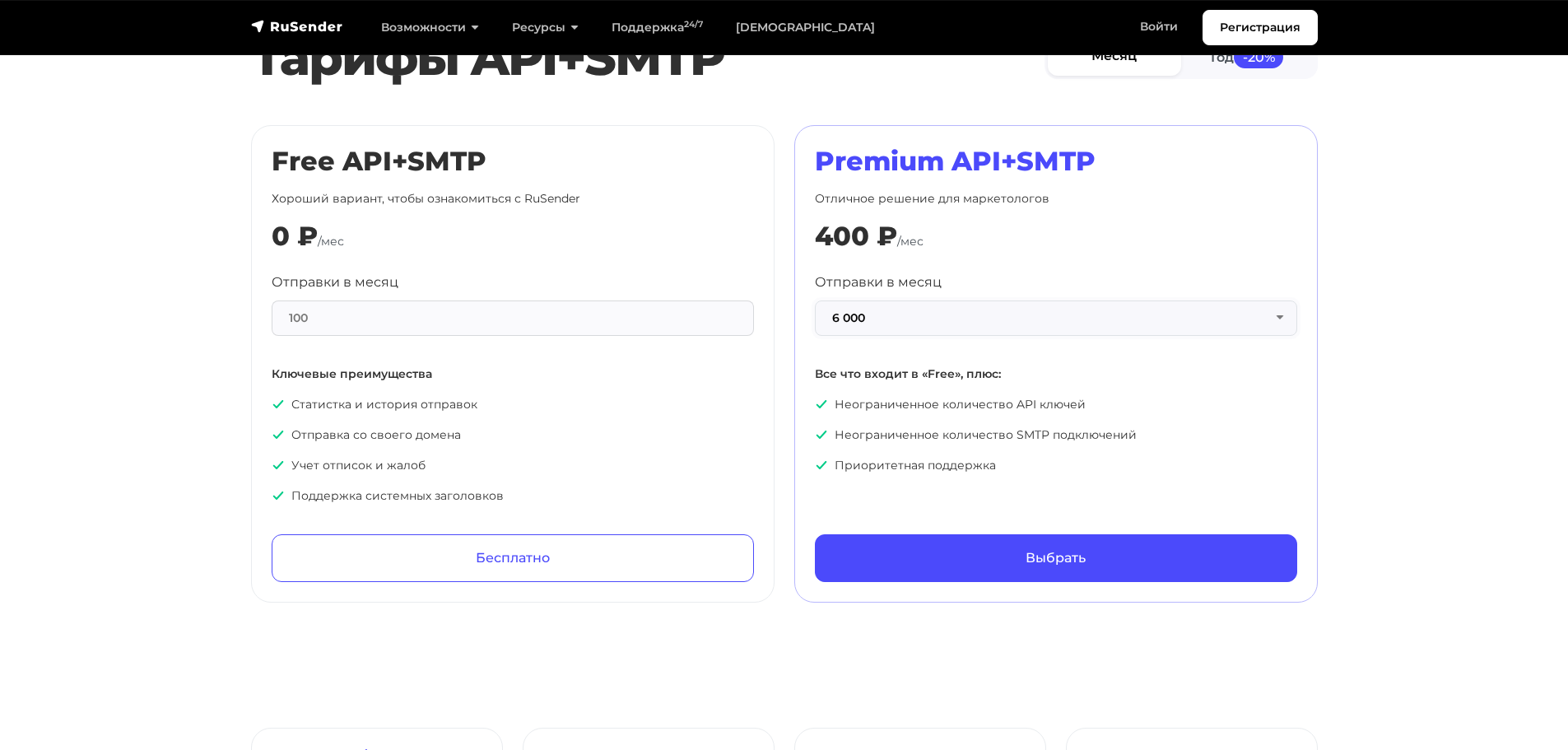
click at [848, 326] on button "6 000" at bounding box center [1056, 318] width 482 height 36
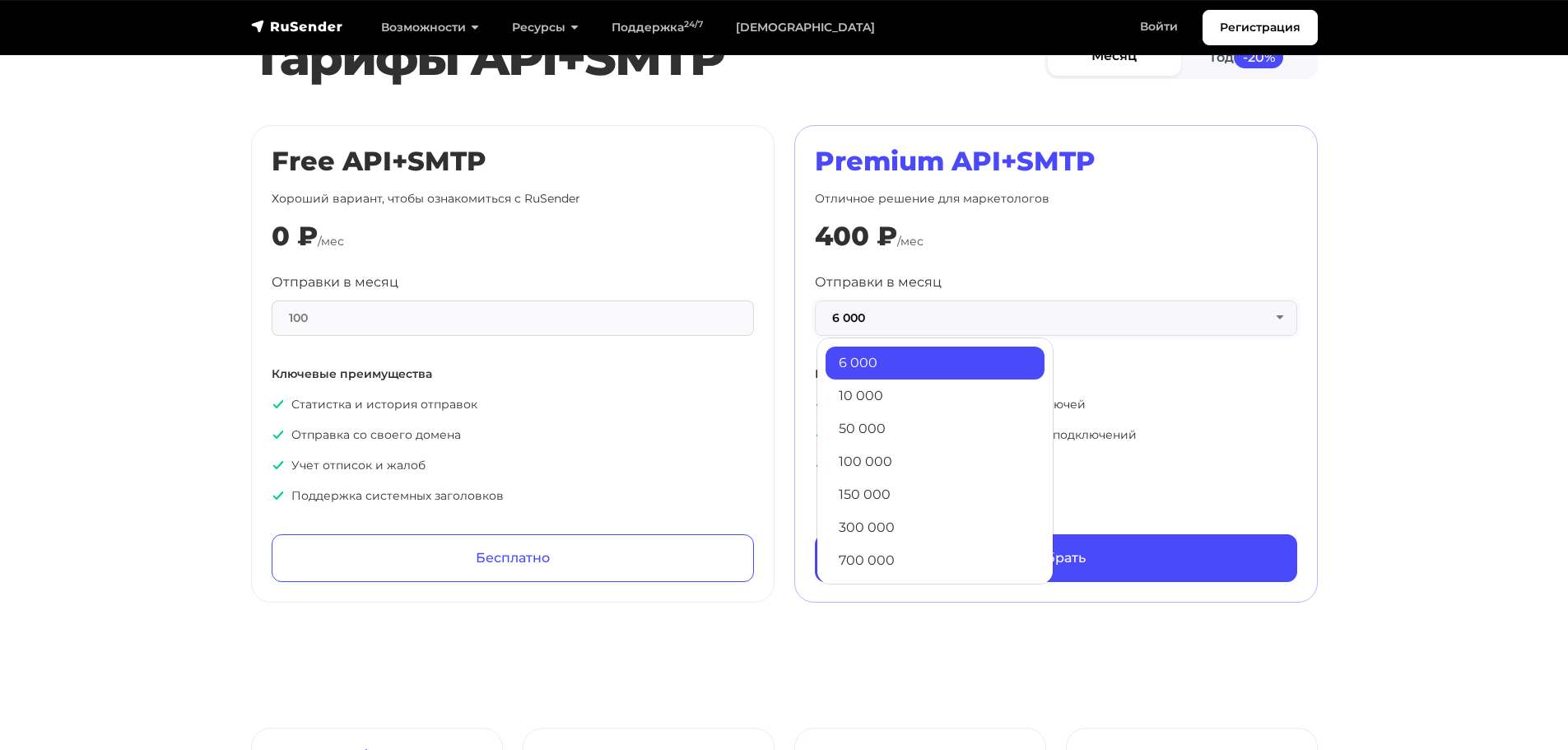
click at [848, 326] on button "6 000" at bounding box center [1056, 318] width 482 height 36
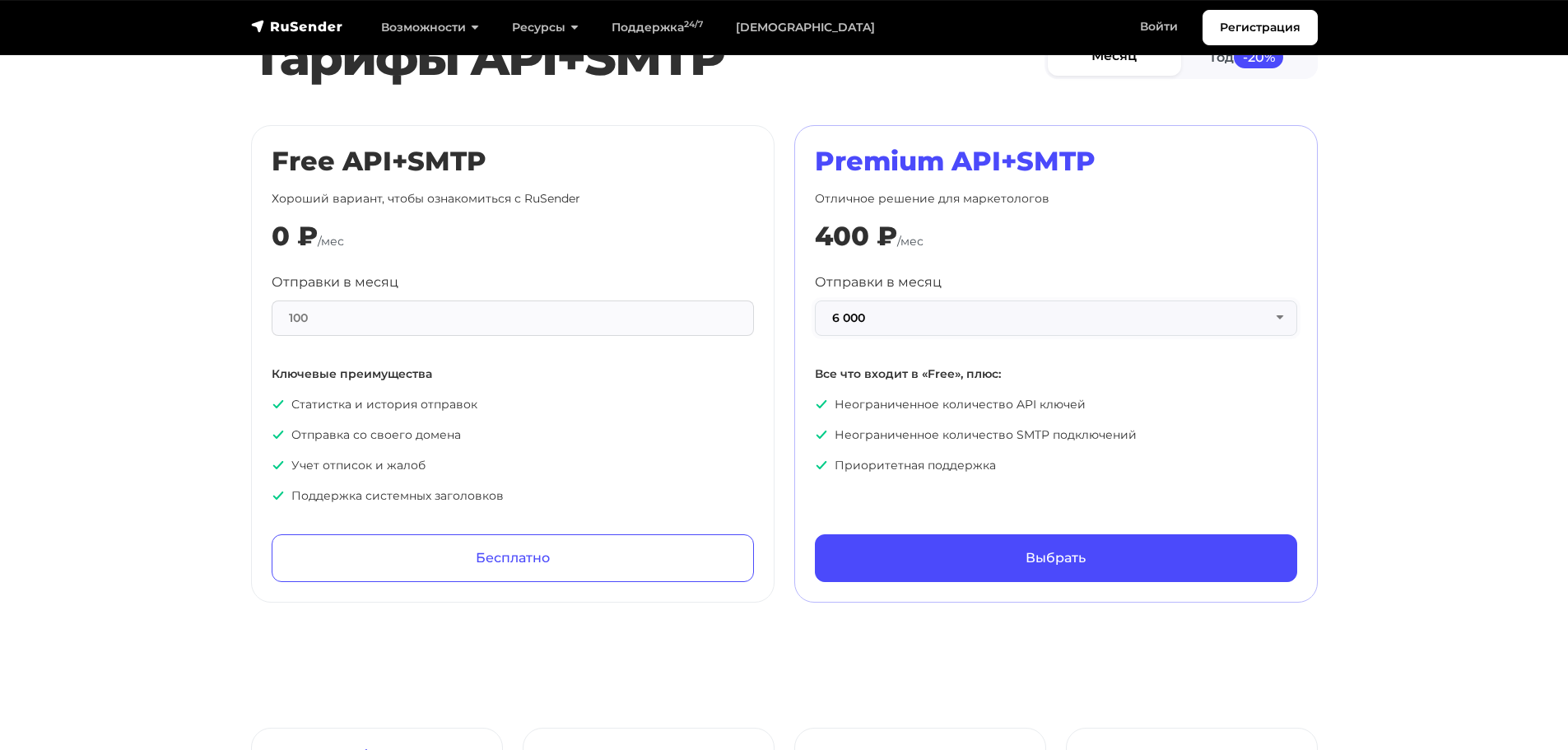
click at [856, 328] on button "6 000" at bounding box center [1056, 318] width 482 height 36
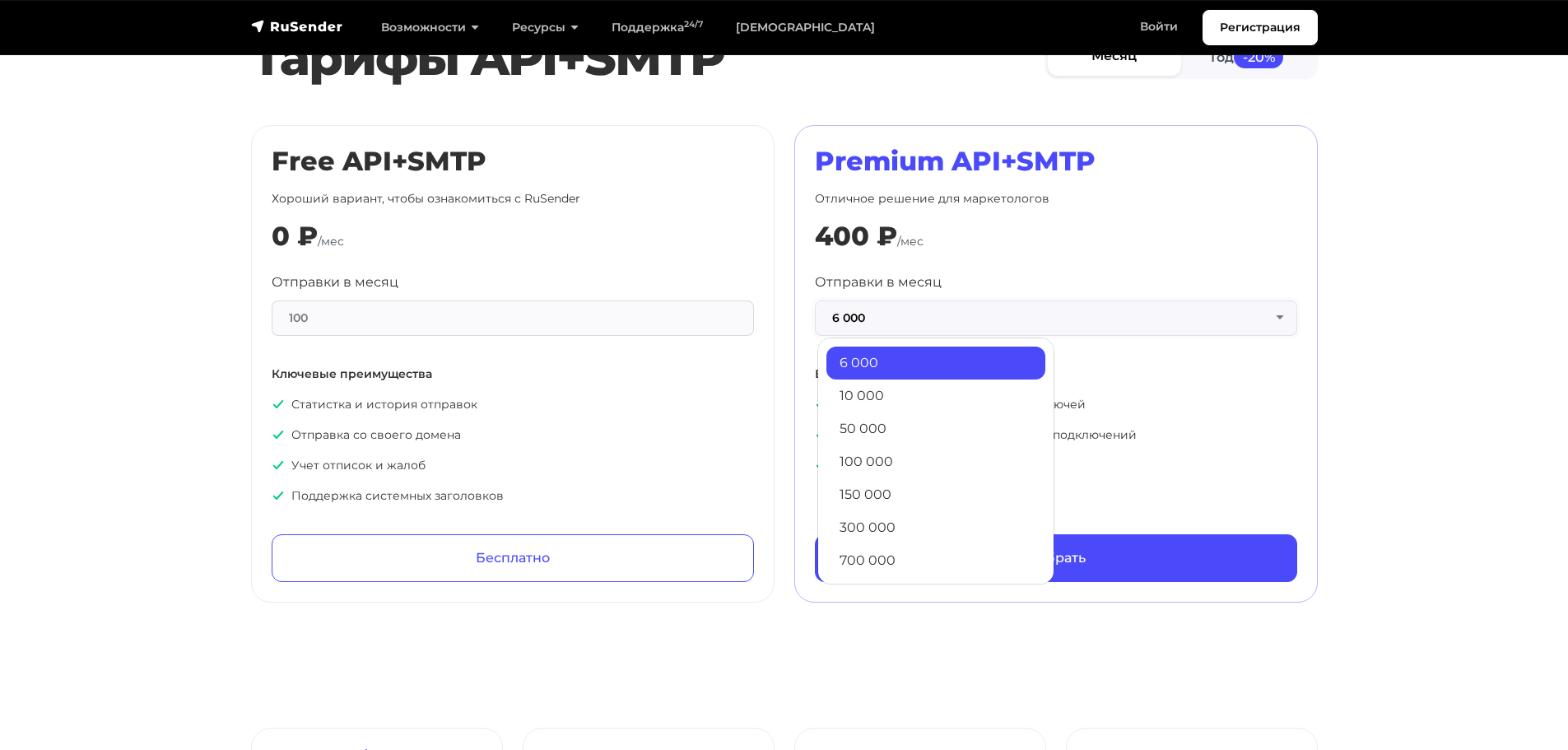
click at [858, 328] on button "6 000" at bounding box center [1056, 318] width 482 height 36
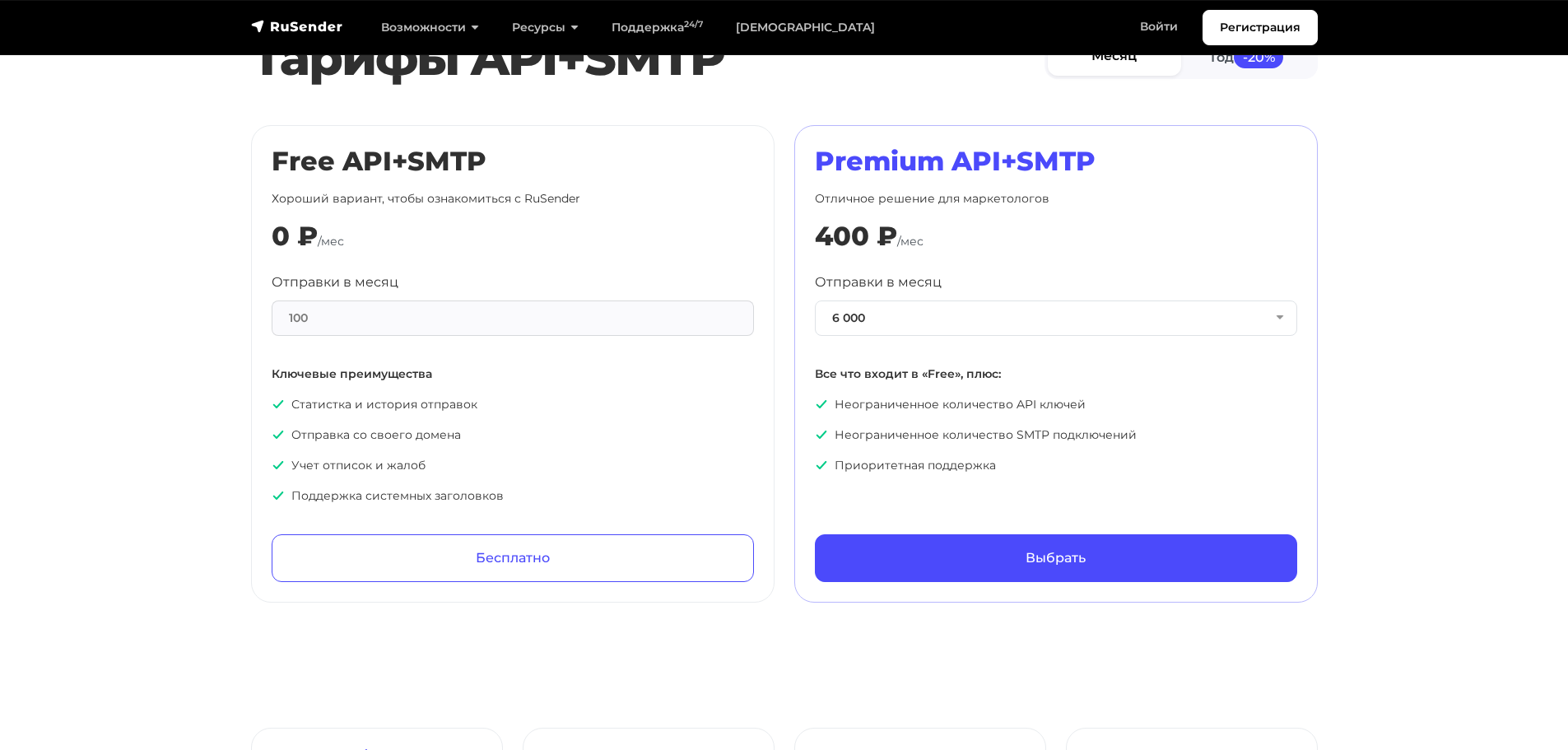
click at [865, 351] on div "Отправки в месяц 6 000 6 000 10 000 50 000 100 000 150 000 300 000 700 000 1 50…" at bounding box center [1056, 373] width 482 height 201
click at [877, 314] on button "6 000" at bounding box center [1056, 318] width 482 height 36
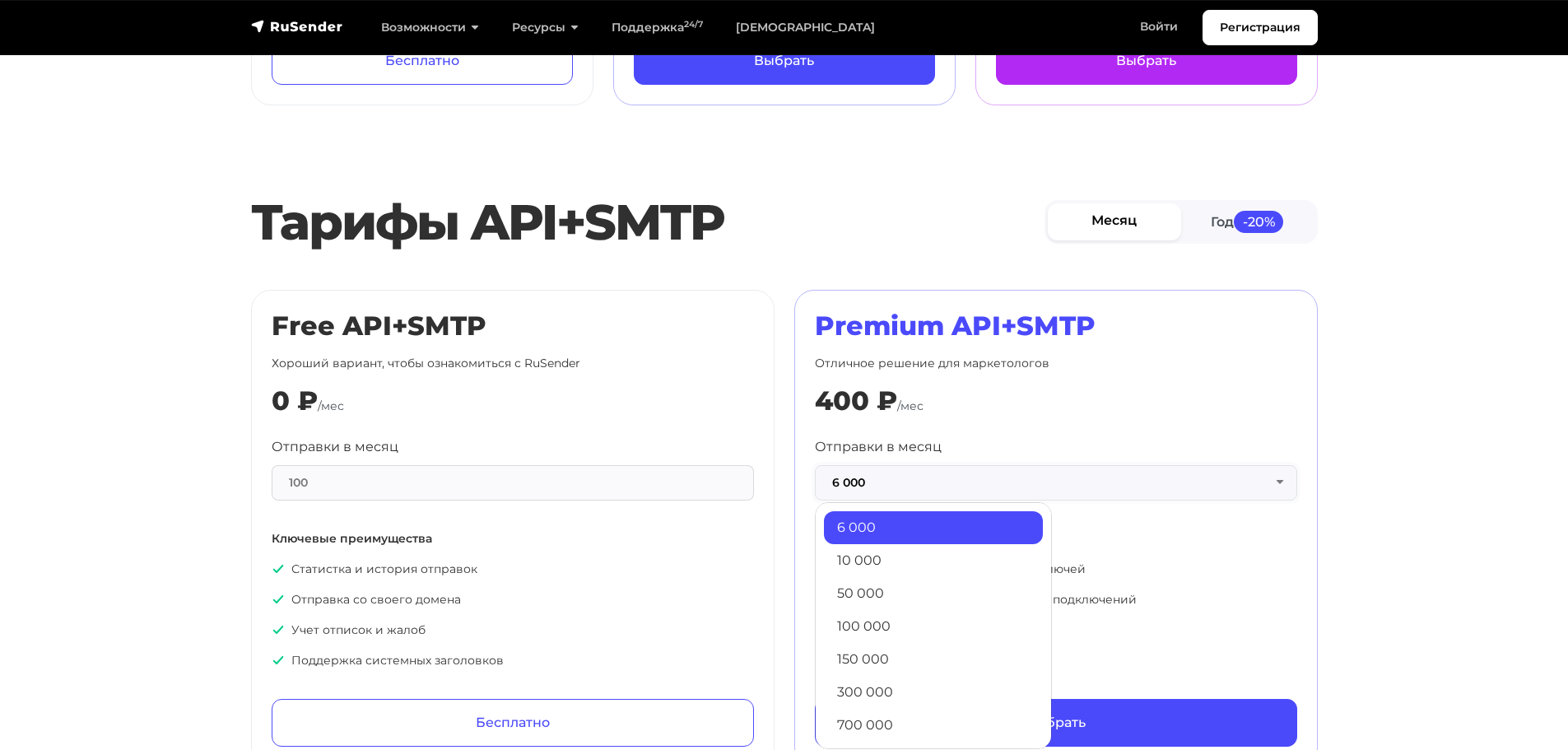
scroll to position [659, 0]
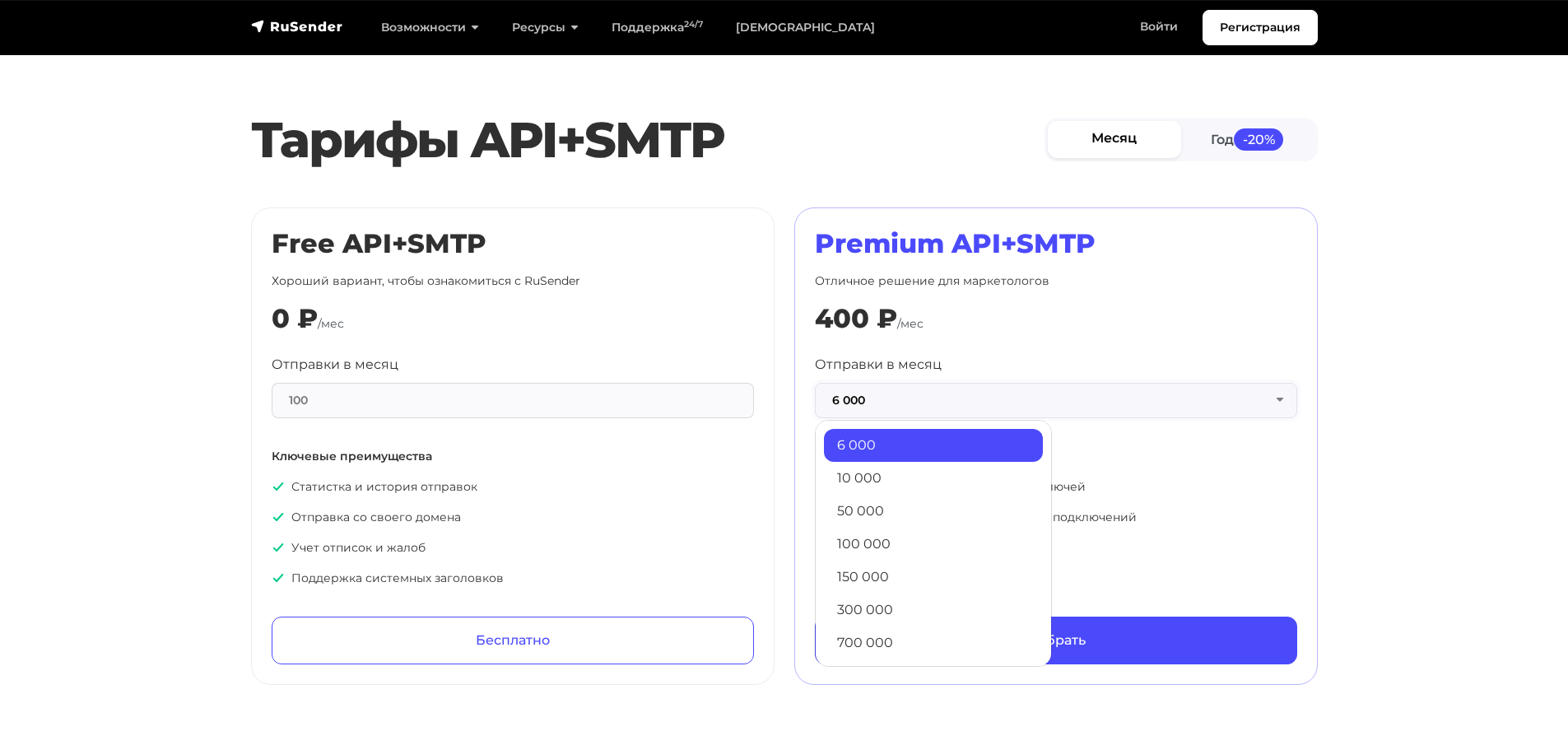
click at [907, 394] on button "6 000" at bounding box center [1056, 400] width 482 height 36
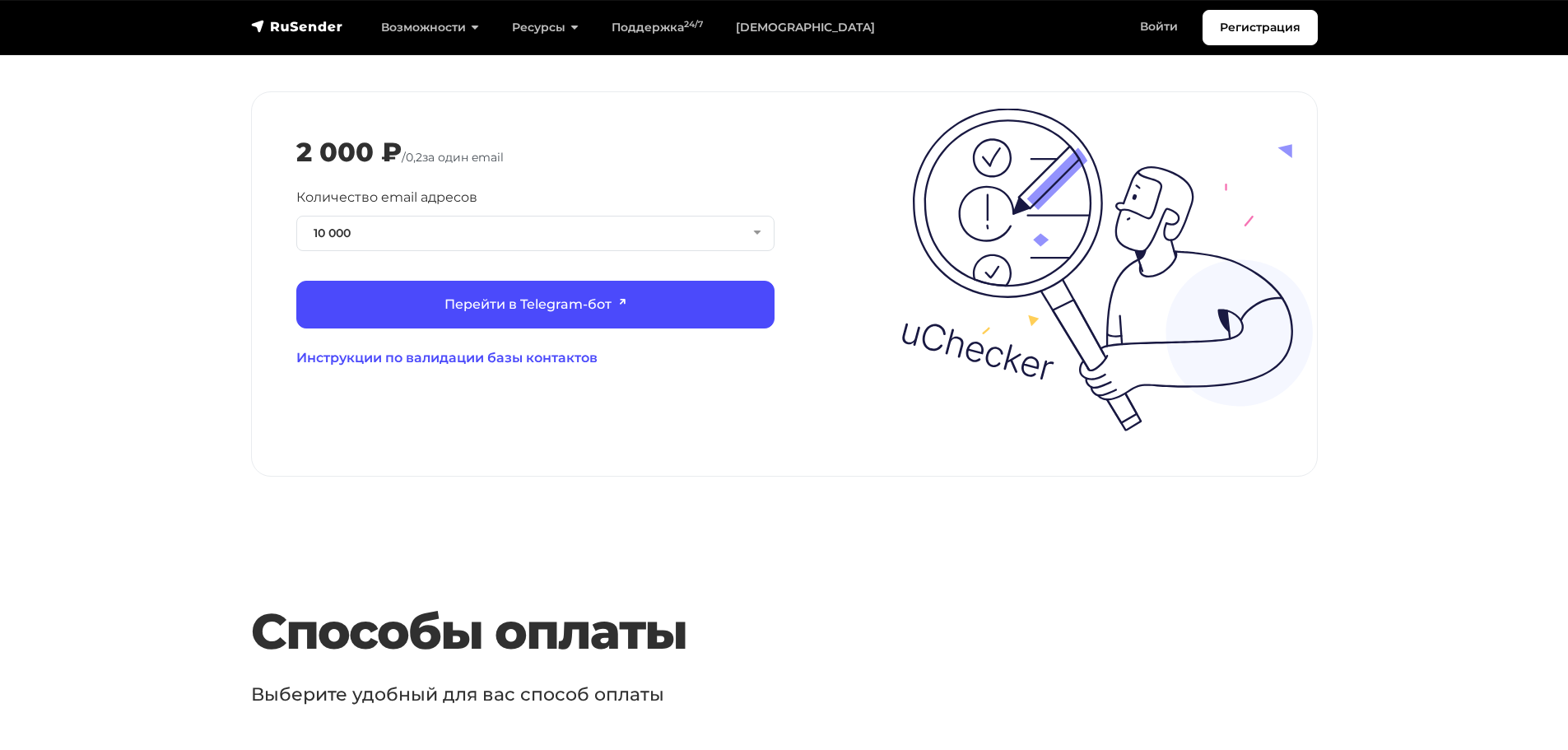
scroll to position [1812, 0]
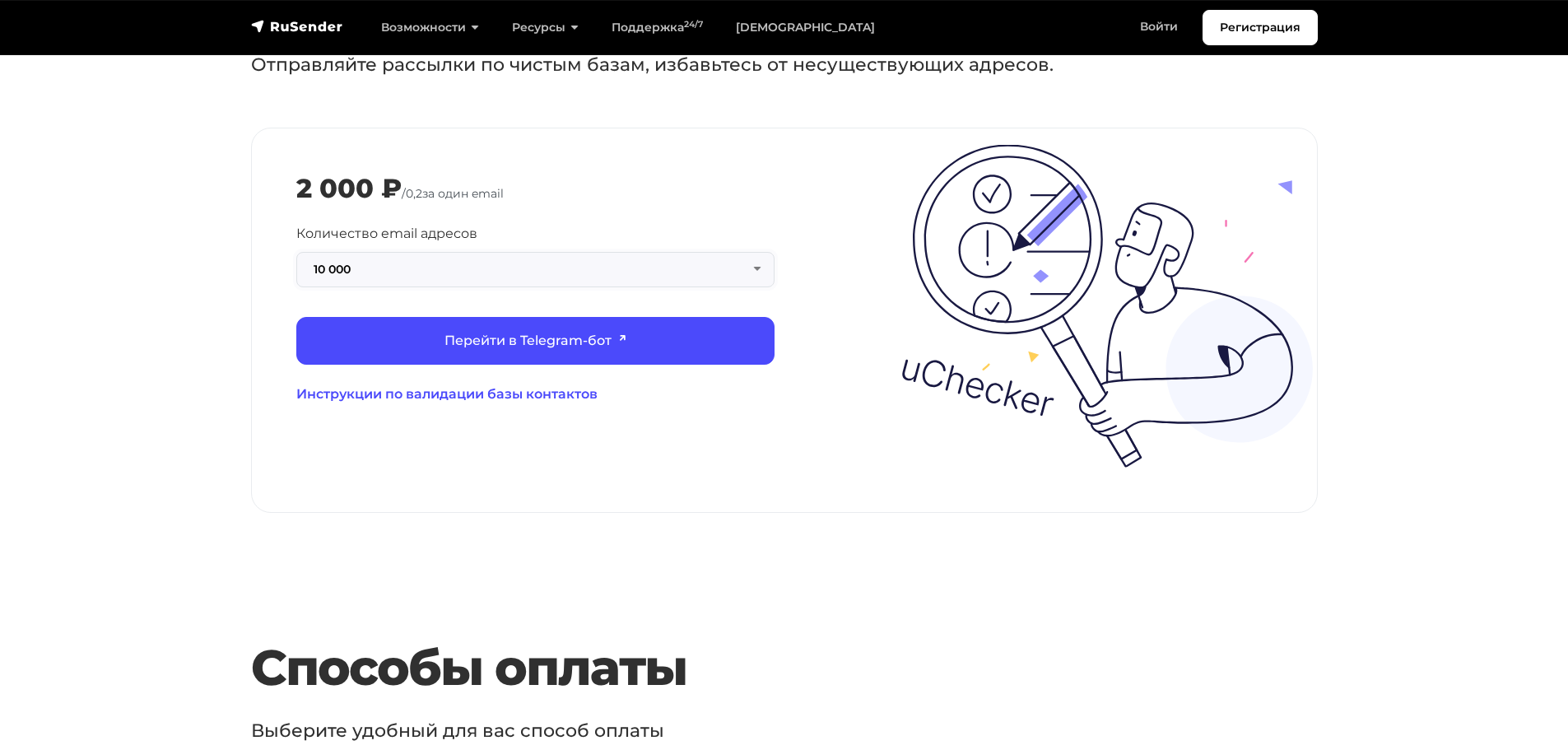
click at [484, 264] on button "10 000" at bounding box center [535, 270] width 478 height 36
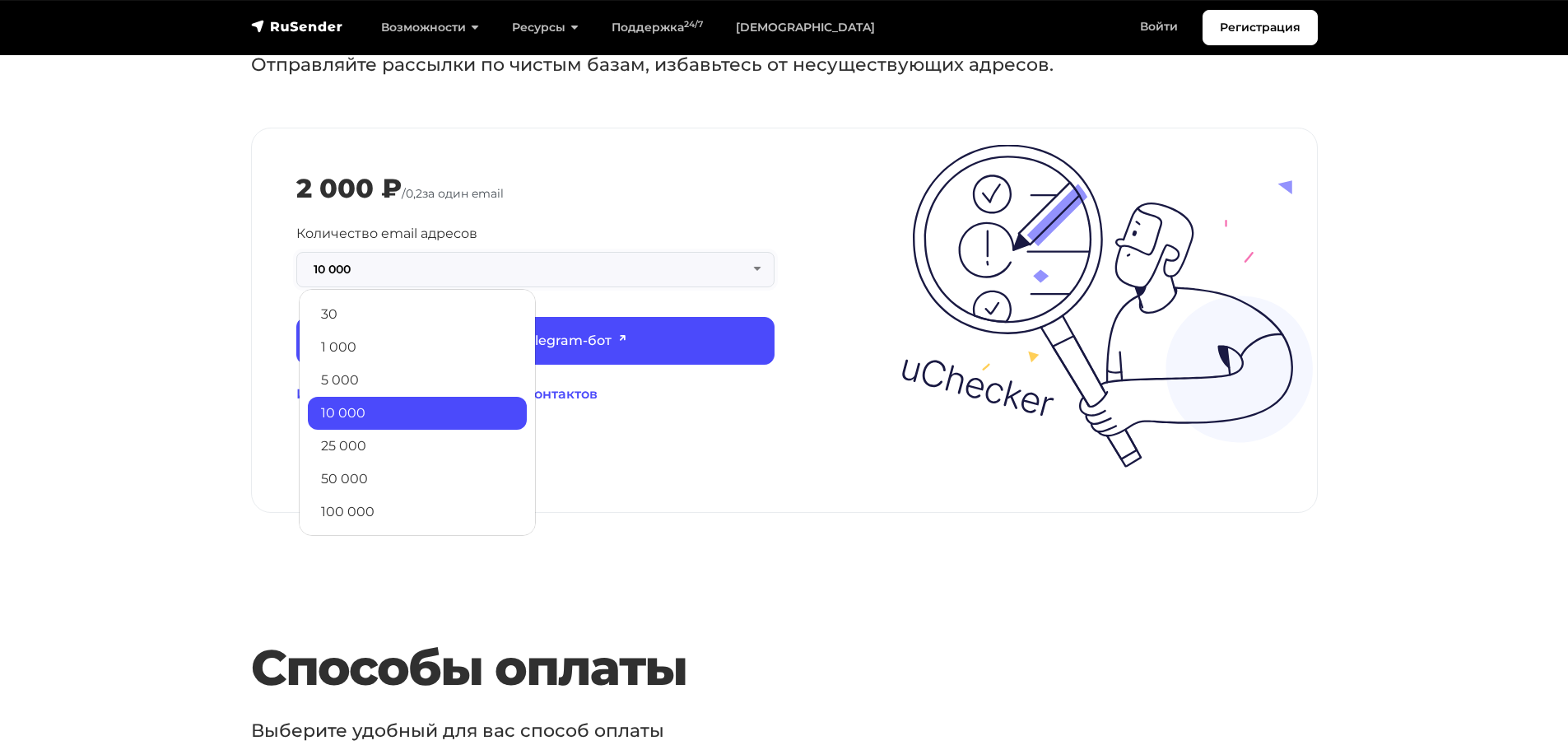
click at [528, 255] on button "10 000" at bounding box center [535, 270] width 478 height 36
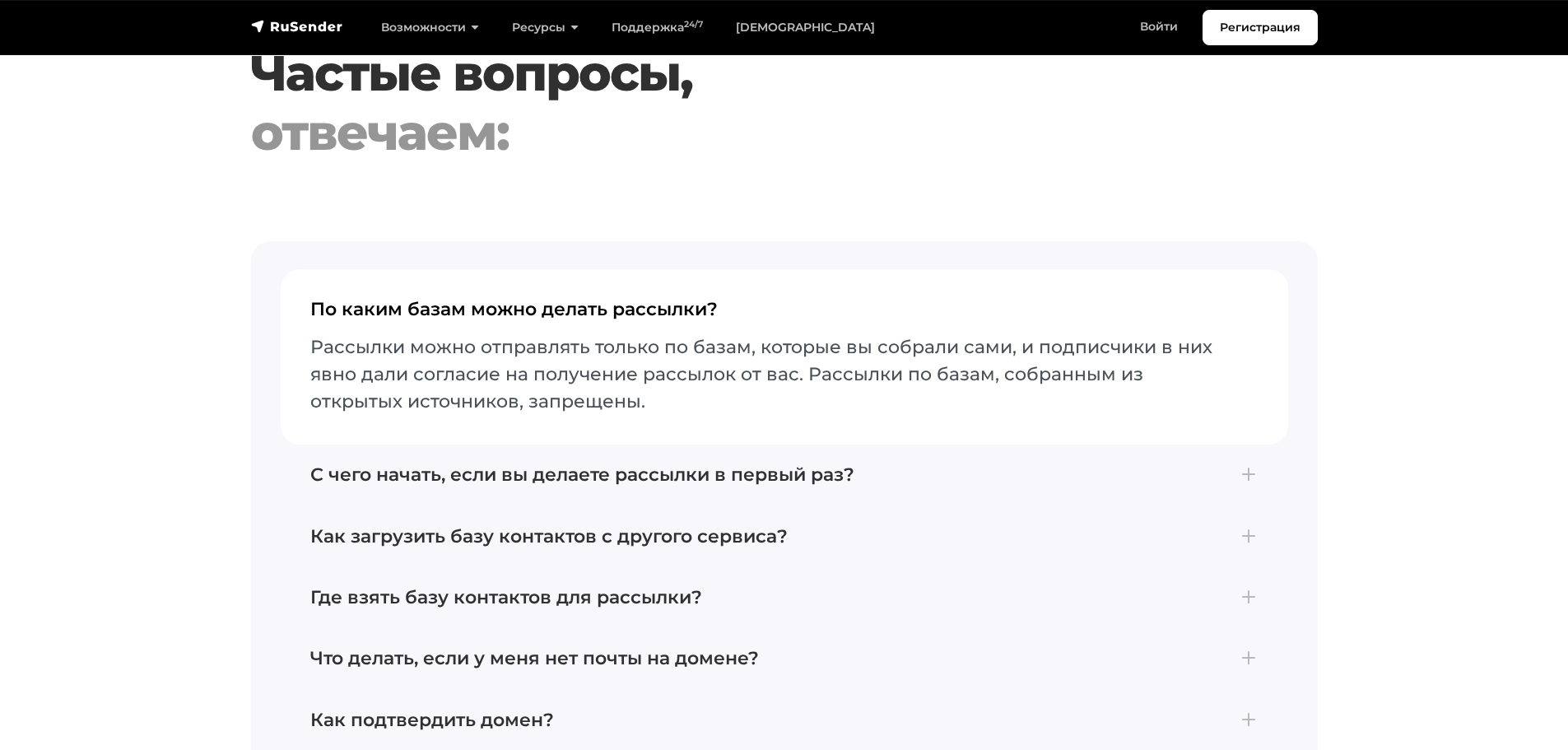
scroll to position [3542, 0]
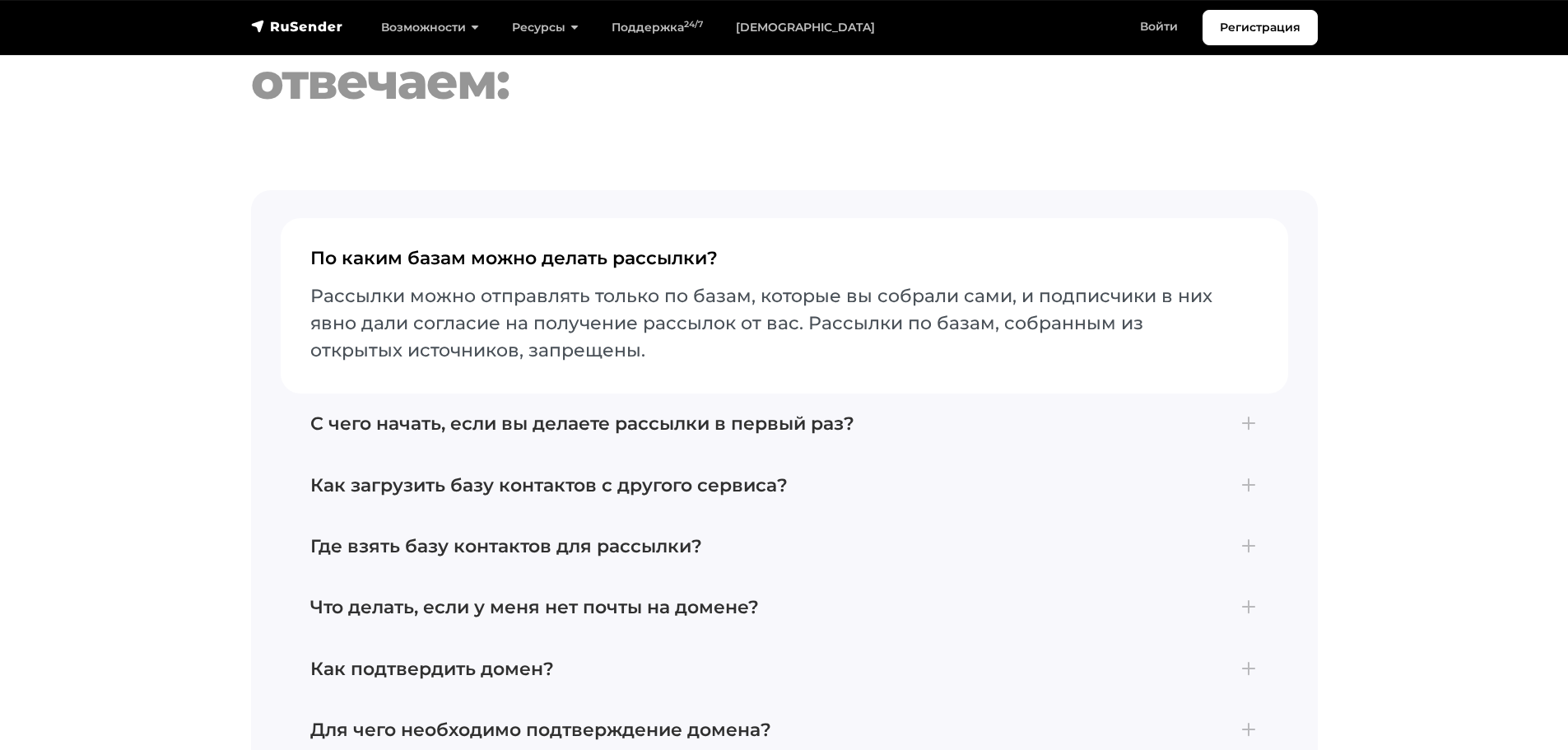
click at [322, 292] on p "Рассылки можно отправлять только по базам, которые вы собрали сами, и подписчик…" at bounding box center [784, 323] width 949 height 81
drag, startPoint x: 322, startPoint y: 292, endPoint x: 372, endPoint y: 331, distance: 63.4
click at [371, 331] on p "Рассылки можно отправлять только по базам, которые вы собрали сами, и подписчик…" at bounding box center [784, 323] width 949 height 81
click at [408, 338] on p "Рассылки можно отправлять только по базам, которые вы собрали сами, и подписчик…" at bounding box center [784, 323] width 949 height 81
drag, startPoint x: 408, startPoint y: 338, endPoint x: 343, endPoint y: 321, distance: 67.2
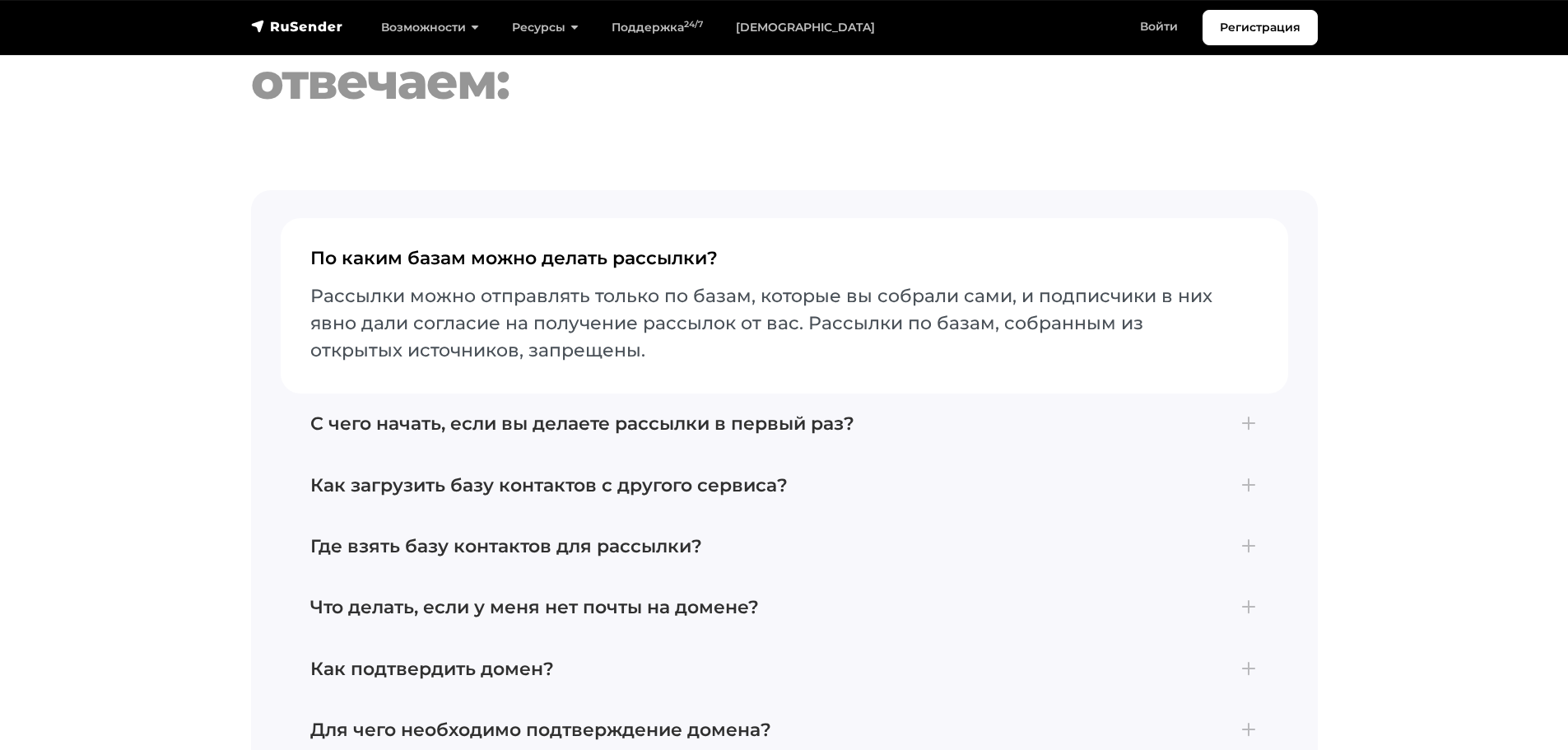
click at [345, 321] on p "Рассылки можно отправлять только по базам, которые вы собрали сами, и подписчик…" at bounding box center [784, 323] width 949 height 81
drag, startPoint x: 387, startPoint y: 396, endPoint x: 390, endPoint y: 435, distance: 39.1
click at [390, 432] on button "С чего начать, если вы делаете рассылки в первый раз? Для отправки первой рассы…" at bounding box center [784, 424] width 1008 height 61
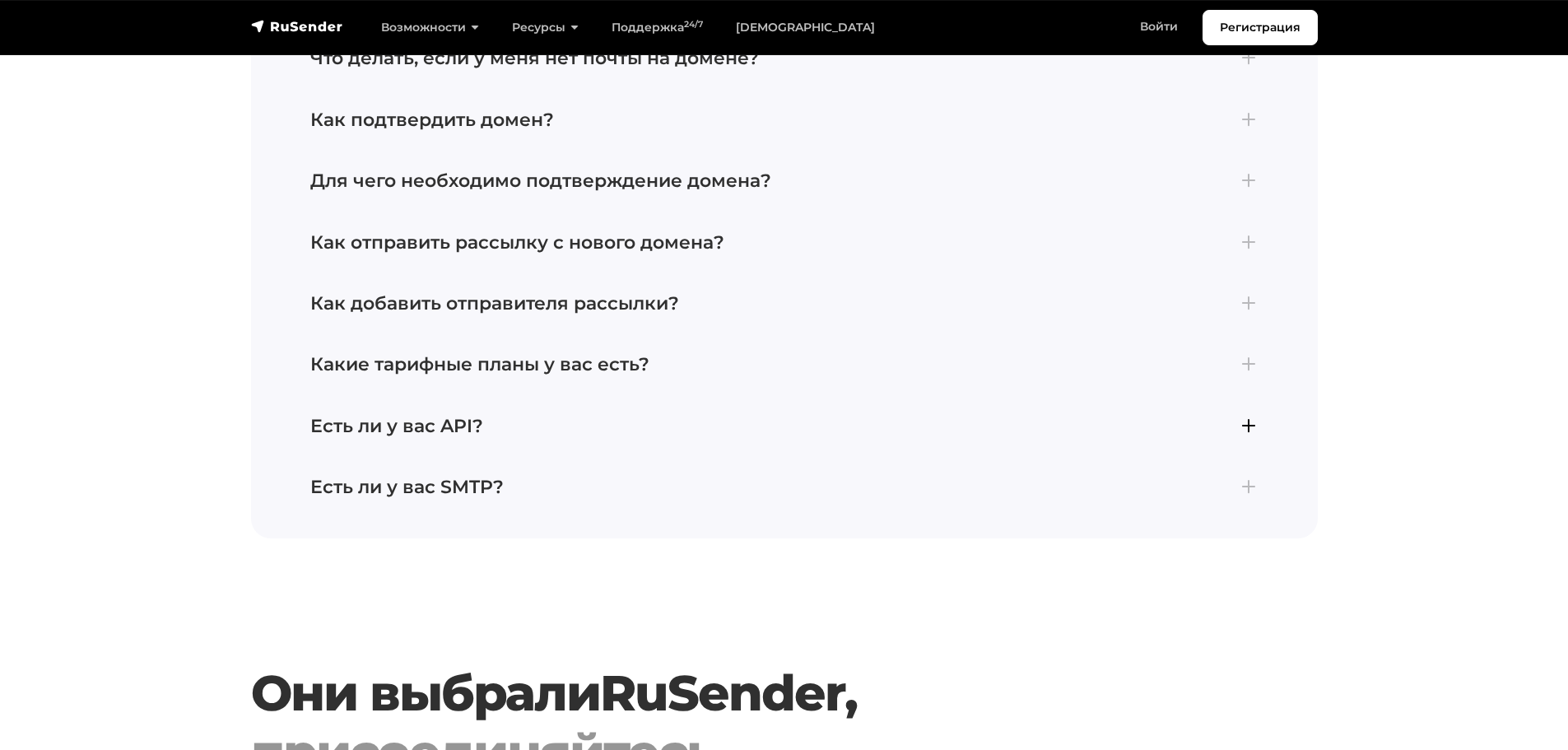
click at [379, 416] on h4 "Есть ли у вас API?" at bounding box center [784, 426] width 949 height 21
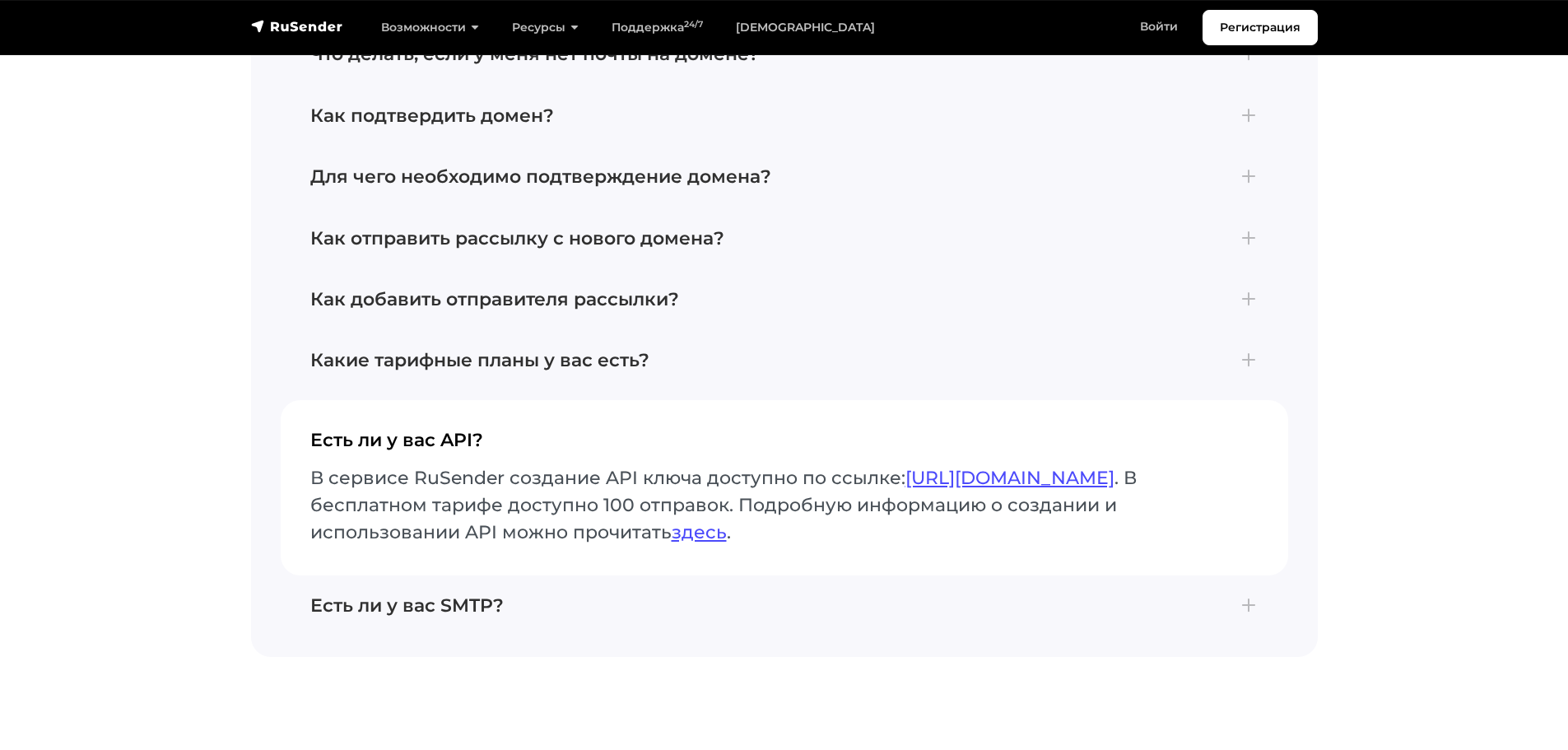
scroll to position [3968, 0]
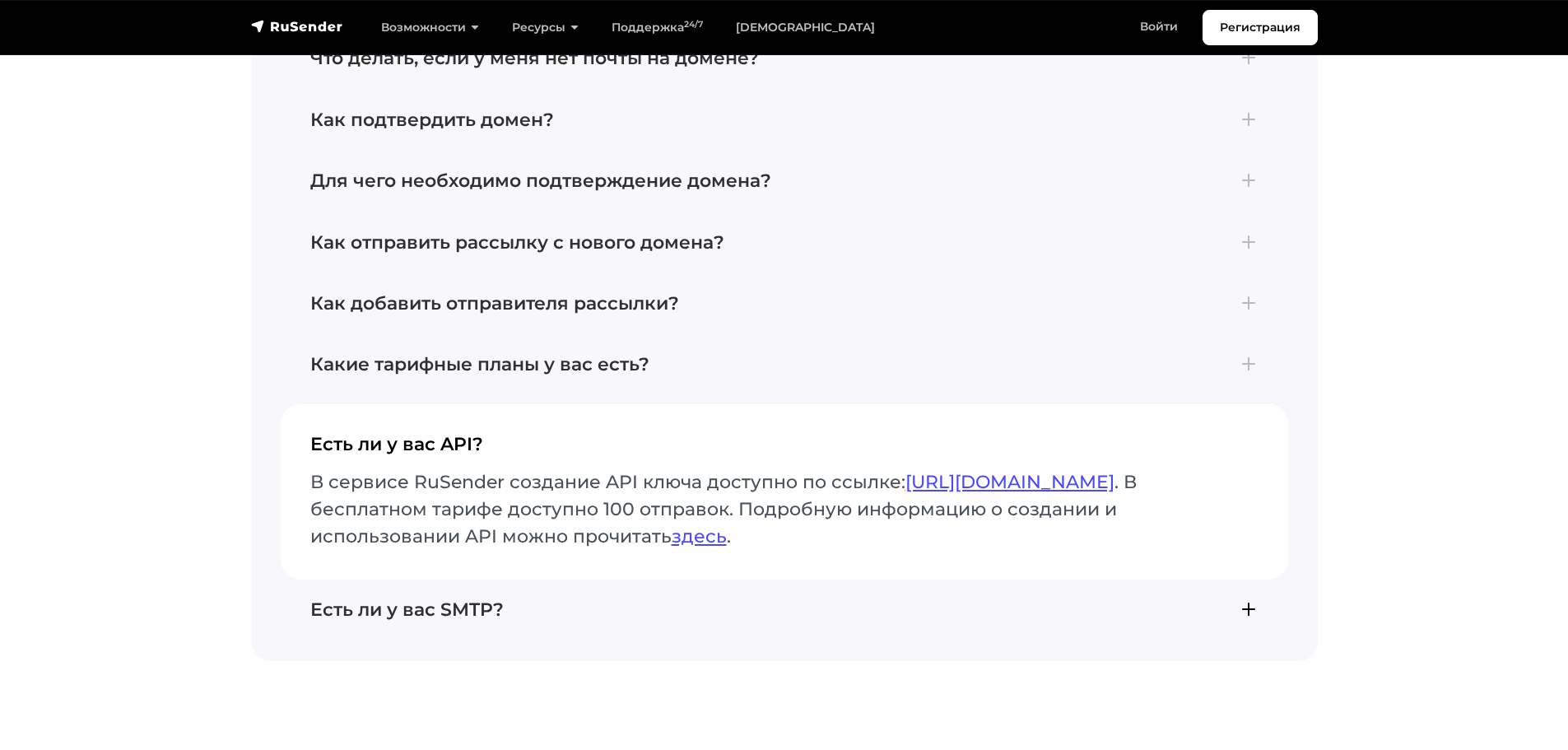
click at [404, 581] on button "Есть ли у вас SMTP? Да, мы предлагаем SMTP-сервис для отправки электронных писе…" at bounding box center [784, 610] width 1008 height 61
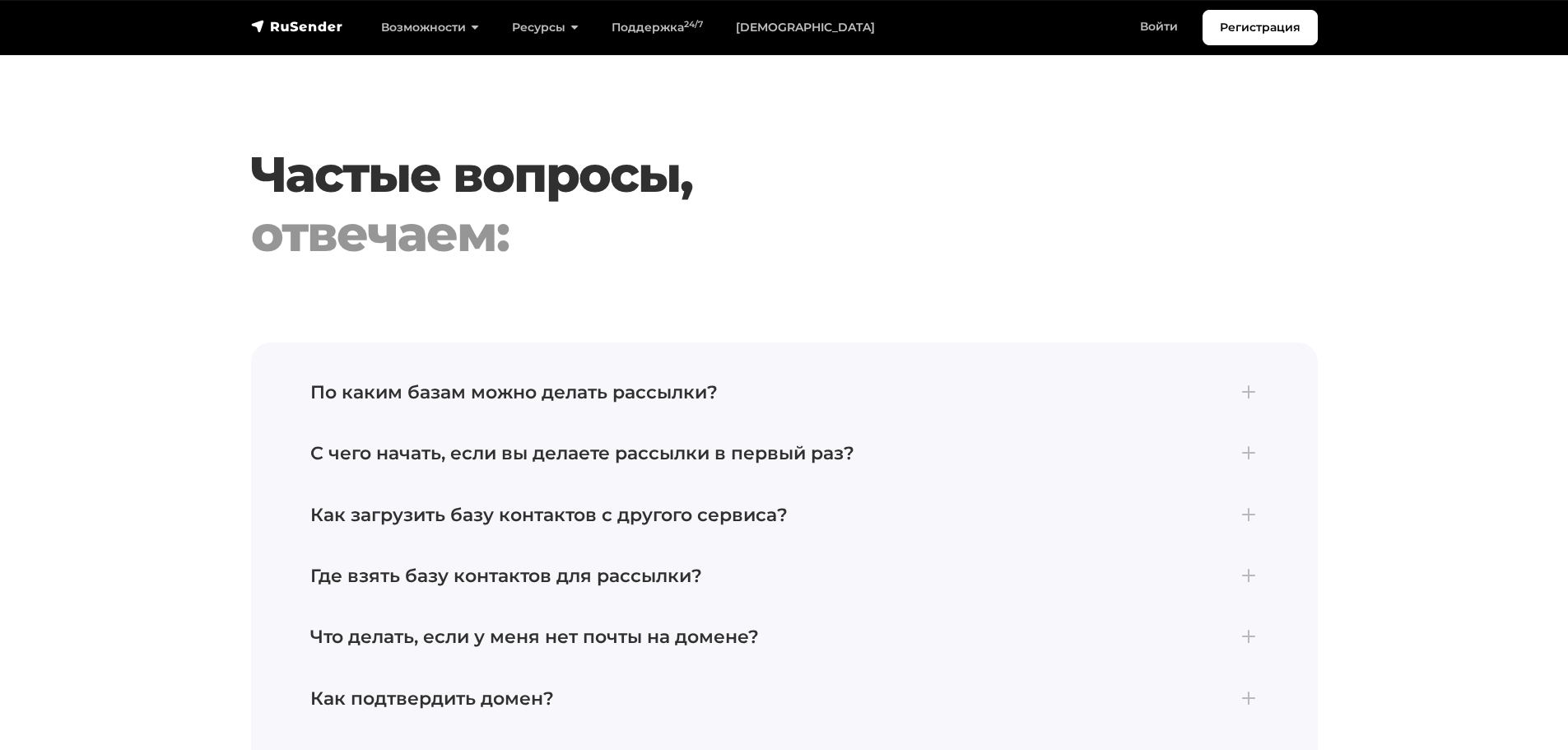
scroll to position [2980, 0]
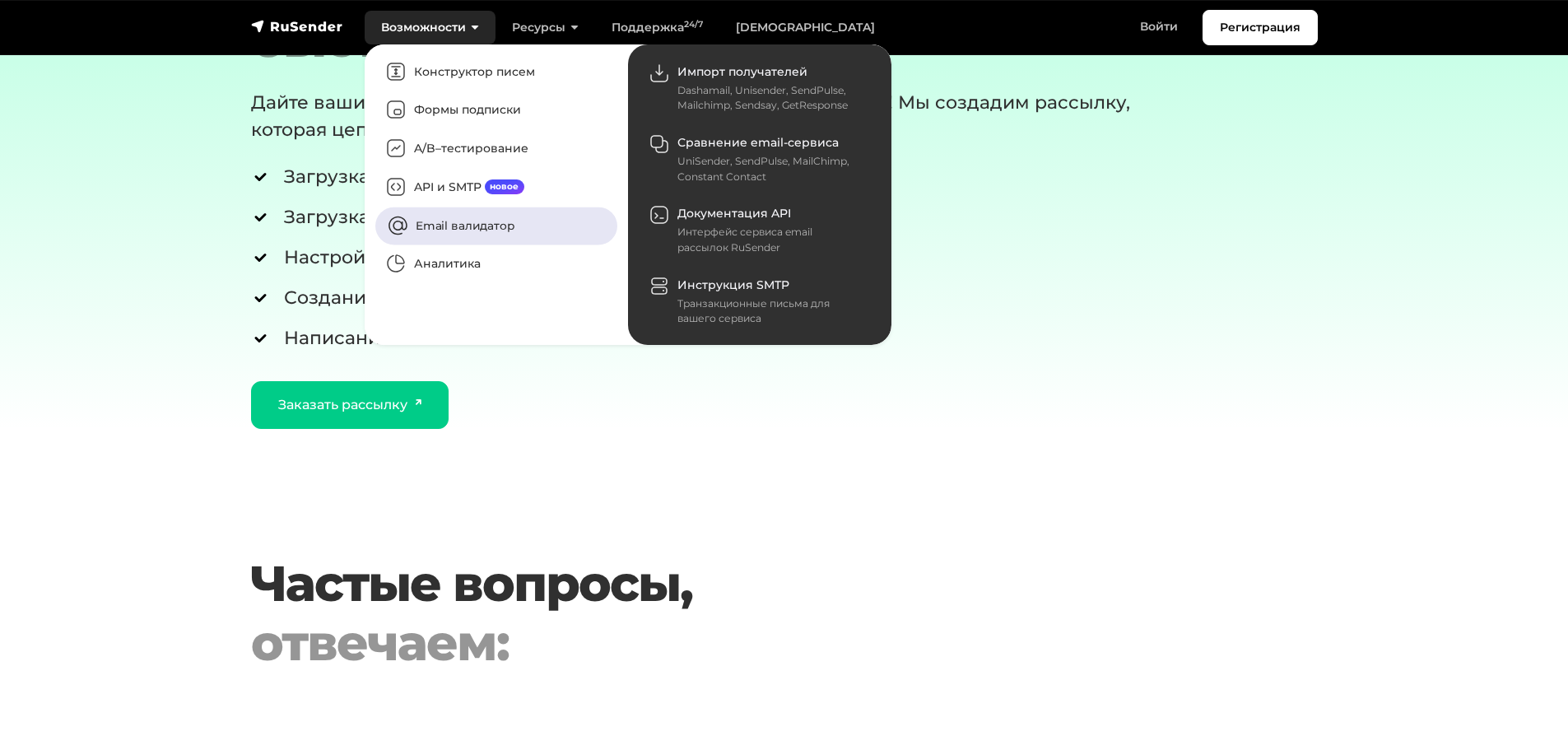
click at [448, 229] on link "Email валидатор" at bounding box center [497, 225] width 242 height 38
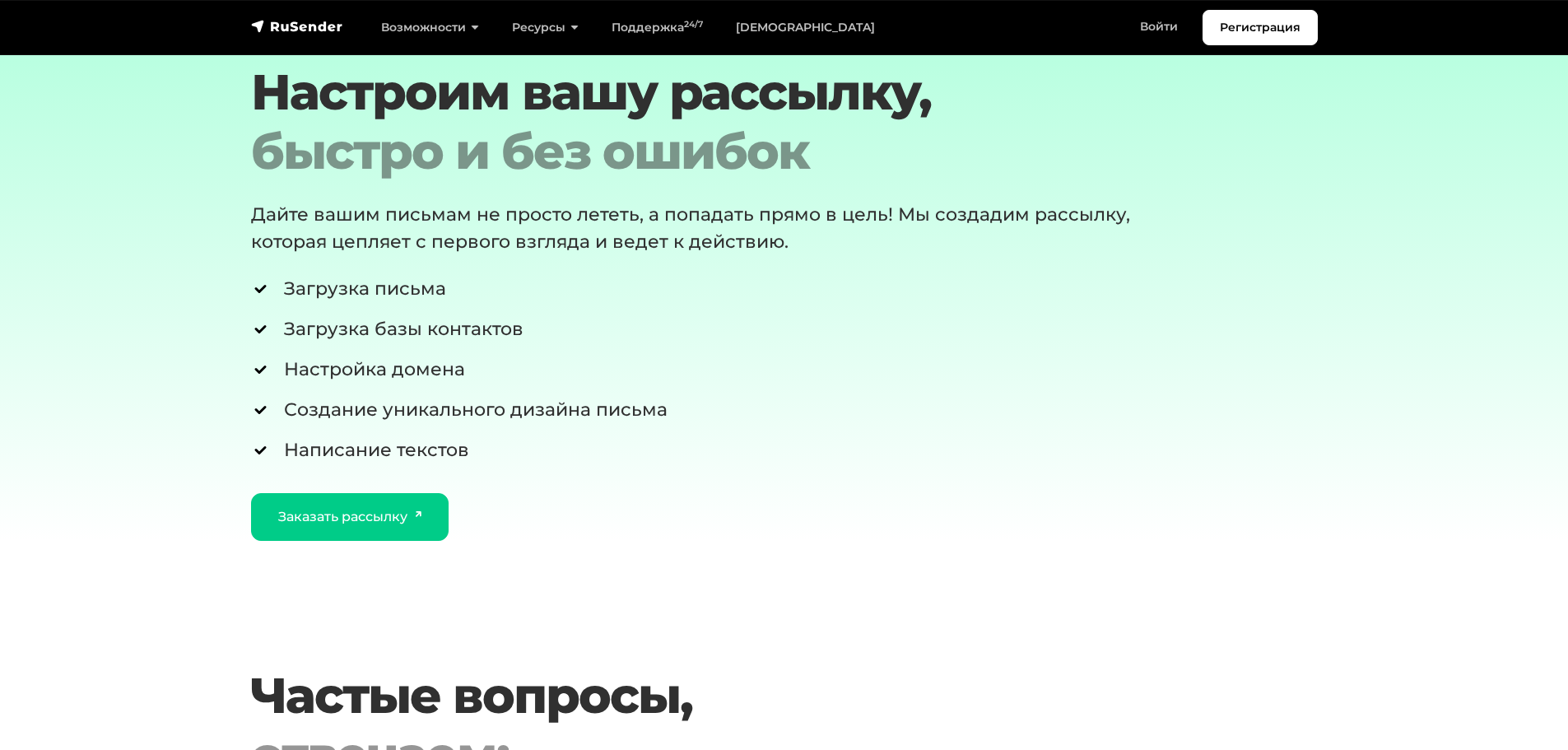
scroll to position [4036, 0]
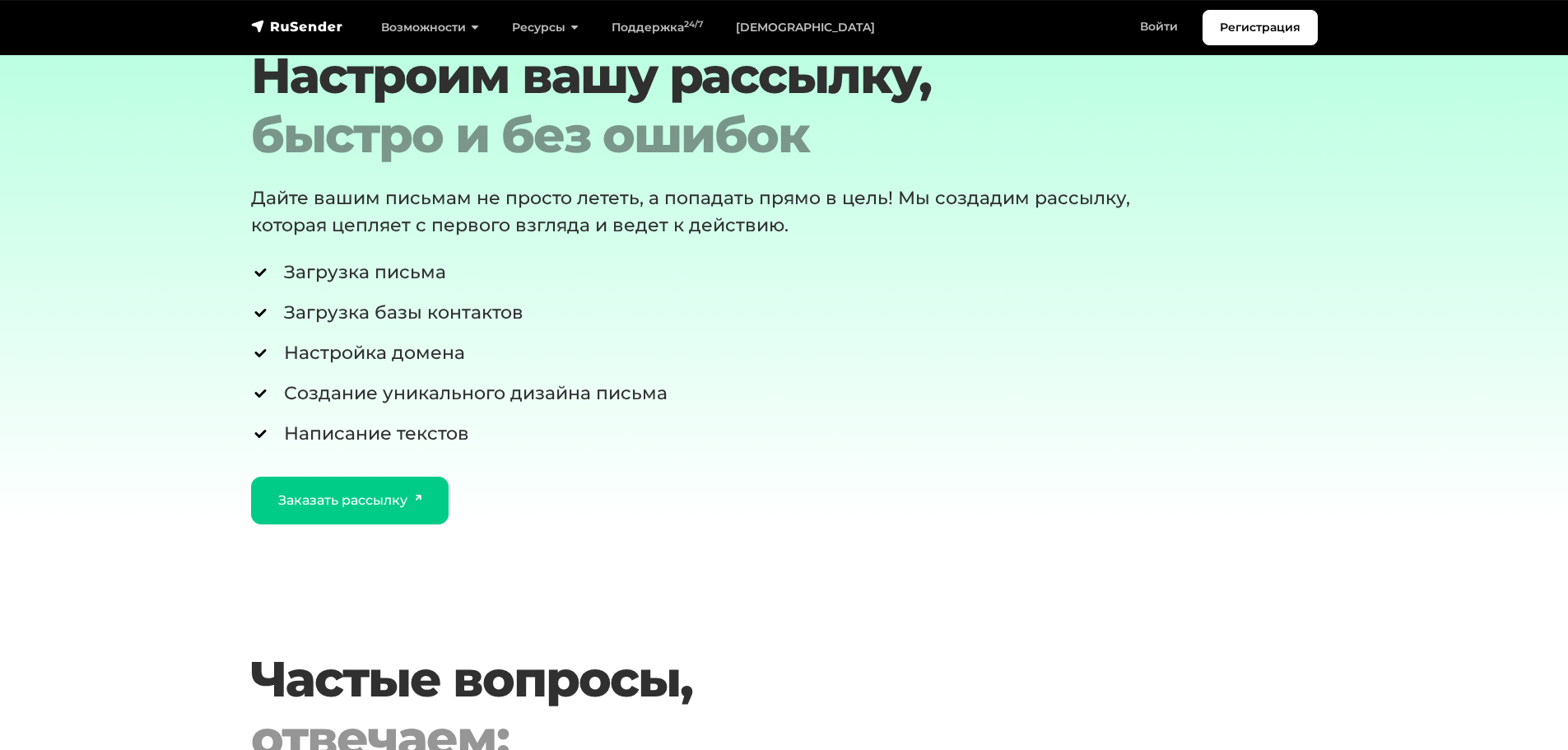
click at [319, 38] on div "Регистрация Возможности Конструктор писем [PERSON_NAME] подписки A/B–тестирован…" at bounding box center [784, 28] width 1087 height 36
click at [314, 28] on img "navbar" at bounding box center [297, 25] width 92 height 16
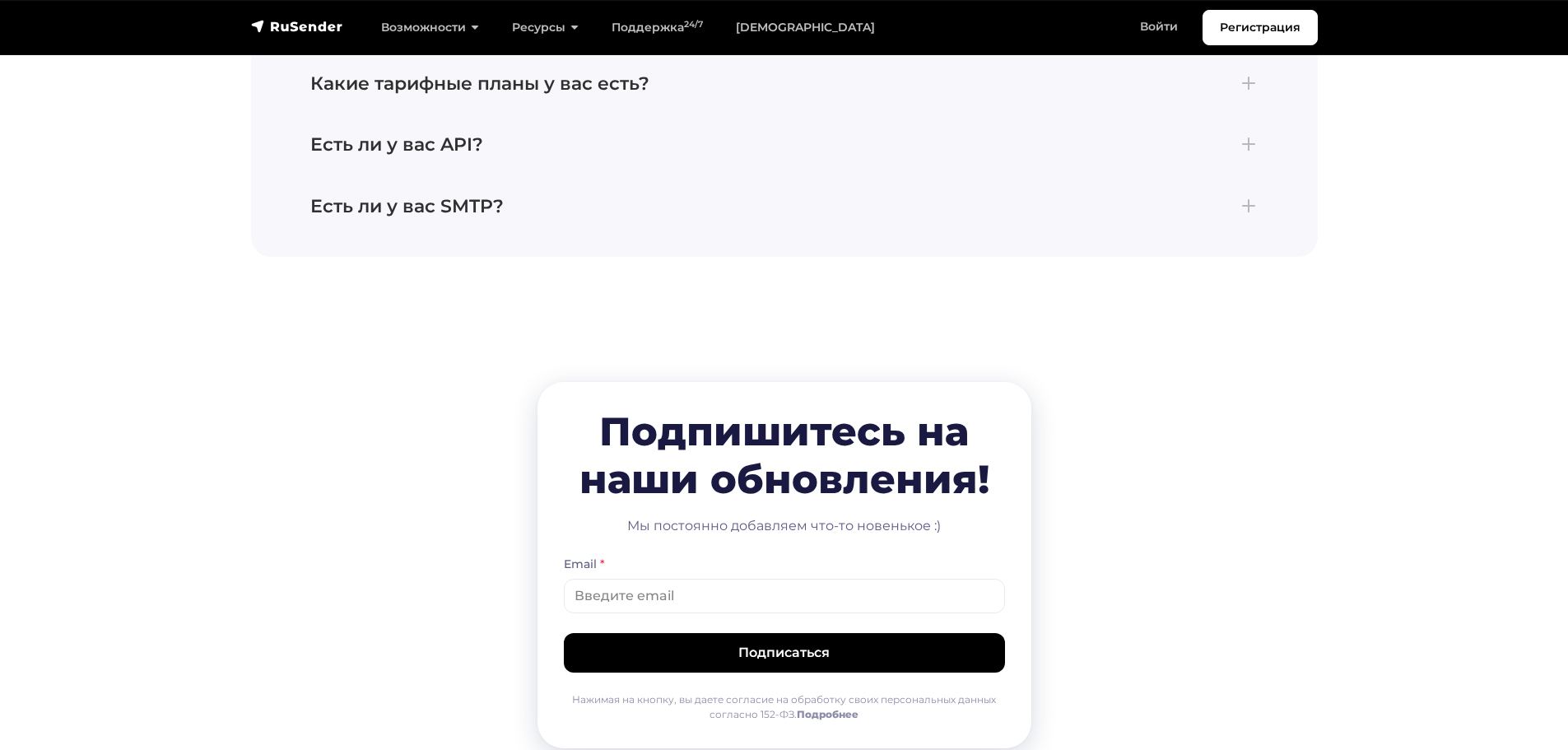
scroll to position [7989, 0]
